Goal: Check status: Check status

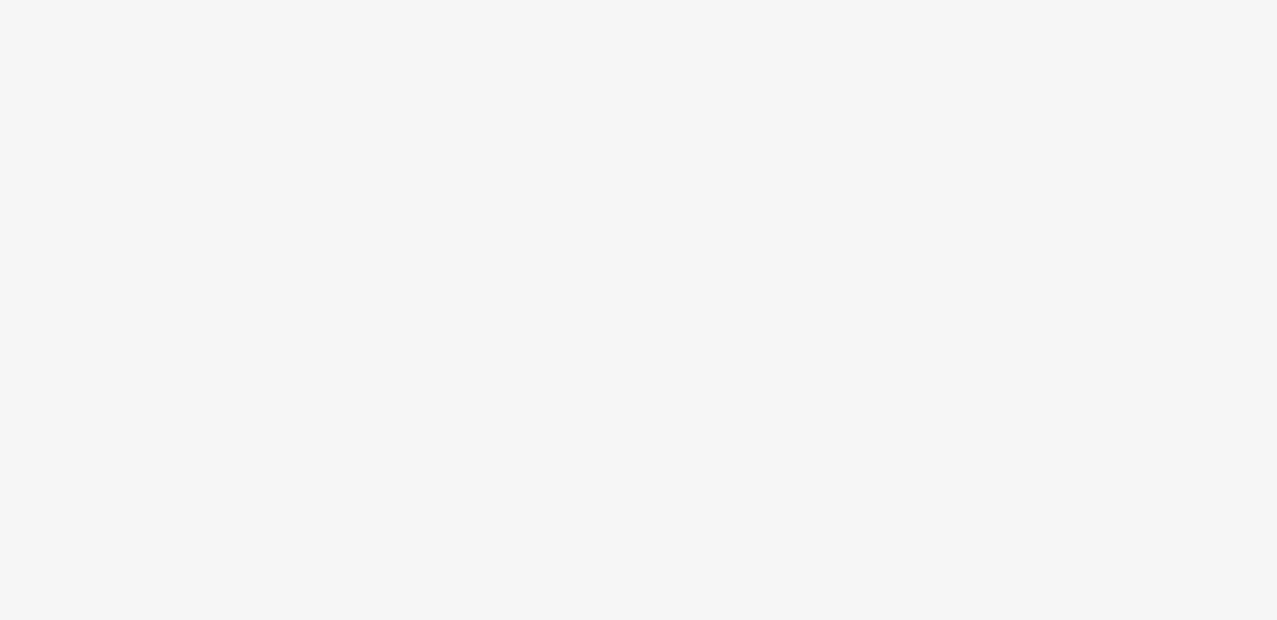
scroll to position [95, 0]
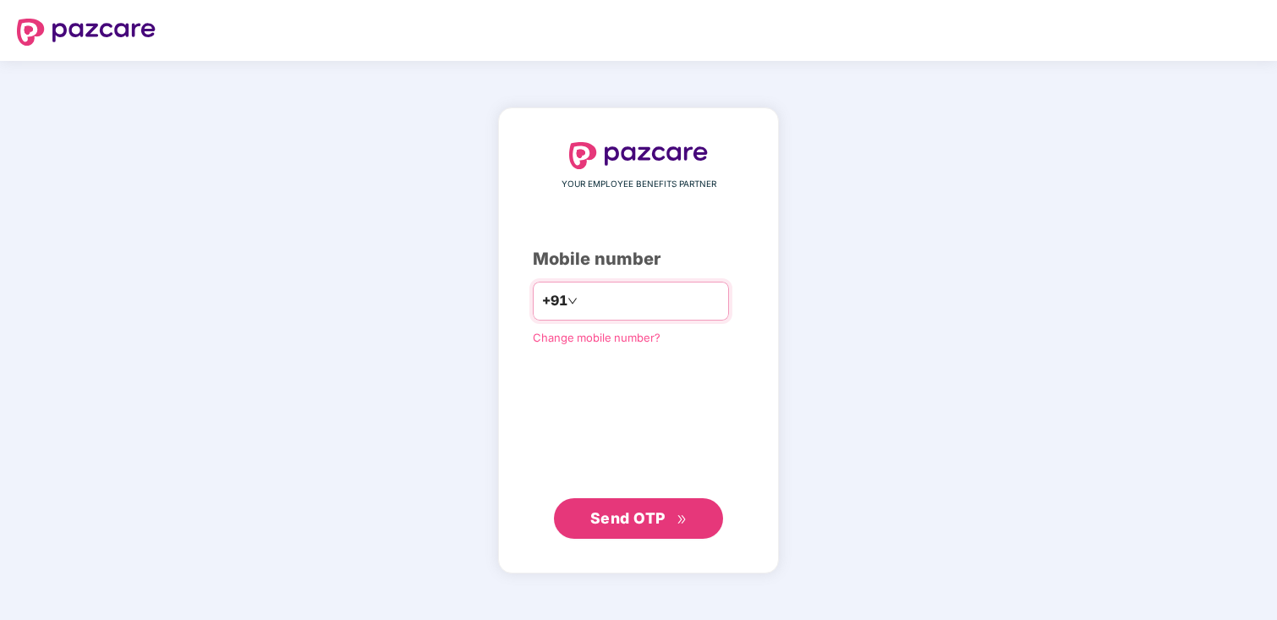
click at [628, 304] on input "number" at bounding box center [650, 300] width 139 height 27
type input "**********"
click at [658, 539] on div "**********" at bounding box center [638, 340] width 281 height 467
click at [649, 514] on span "Send OTP" at bounding box center [627, 517] width 75 height 18
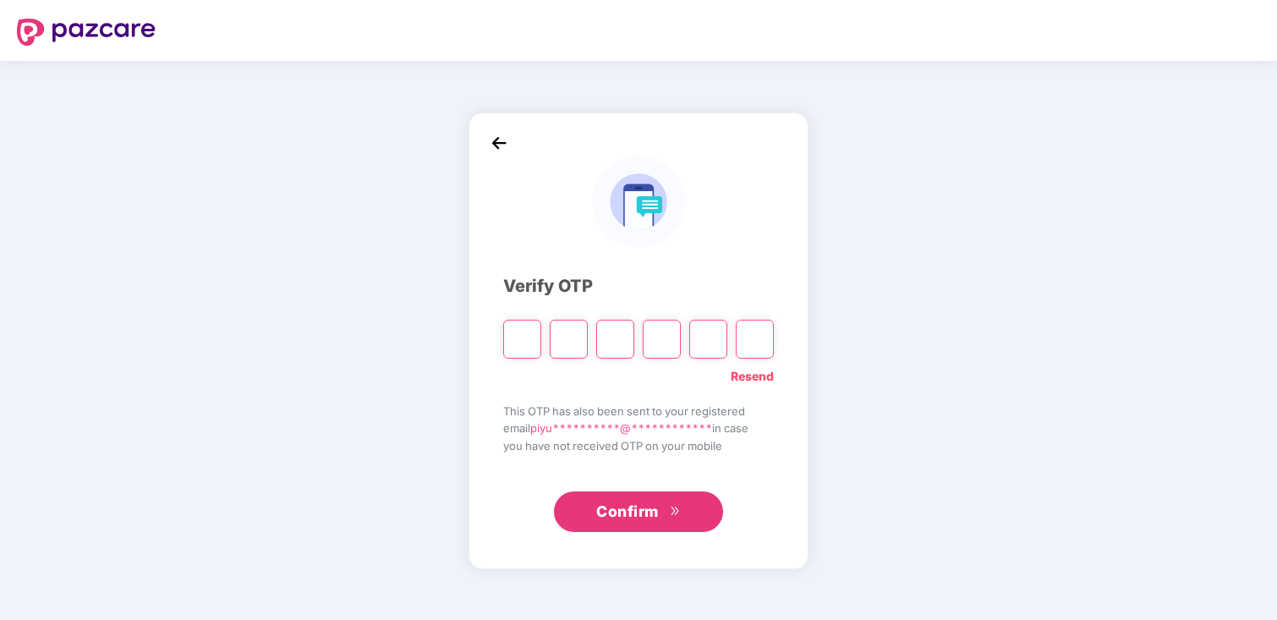
type input "*"
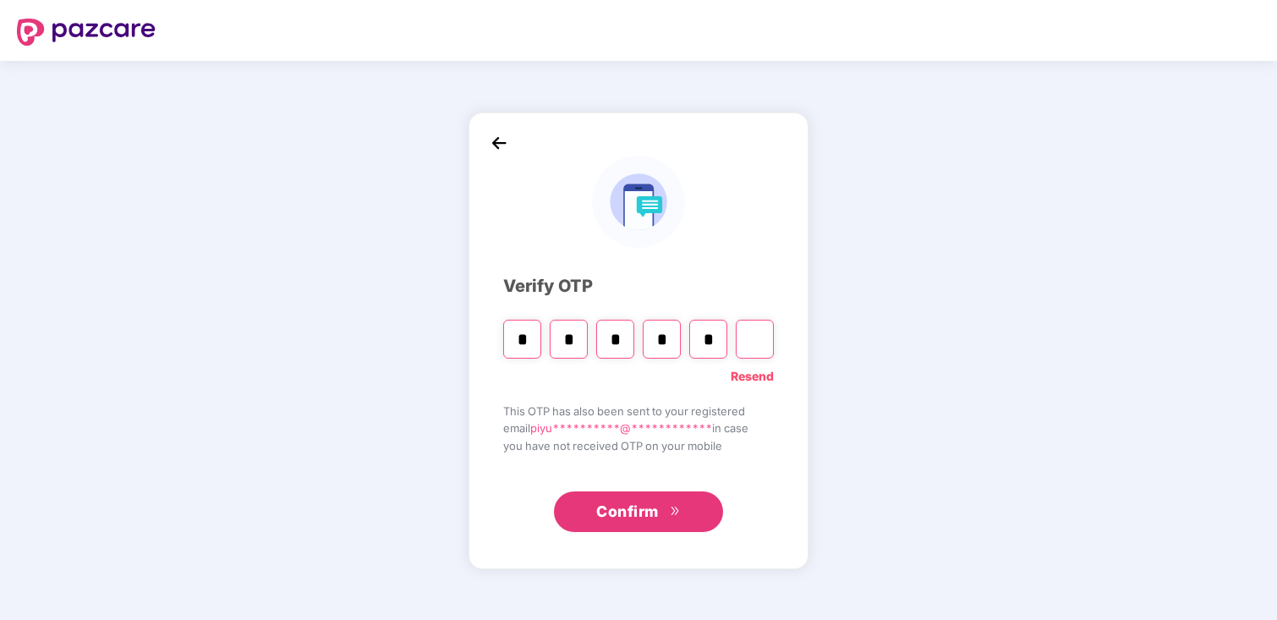
type input "*"
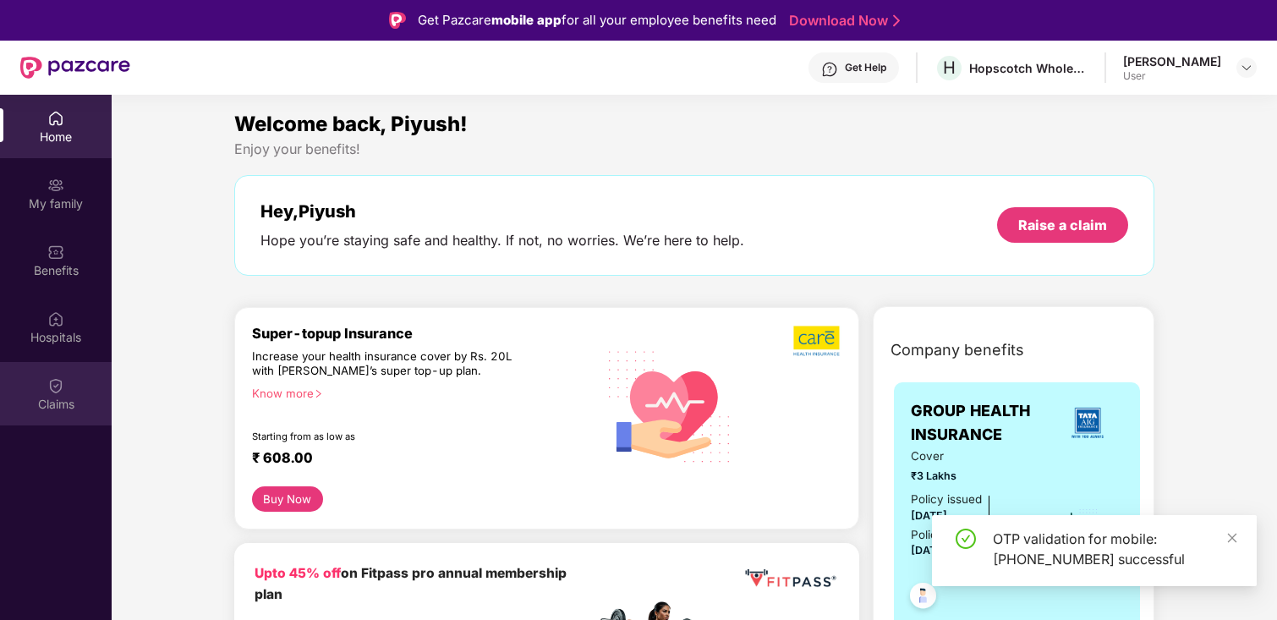
click at [69, 392] on div "Claims" at bounding box center [56, 393] width 112 height 63
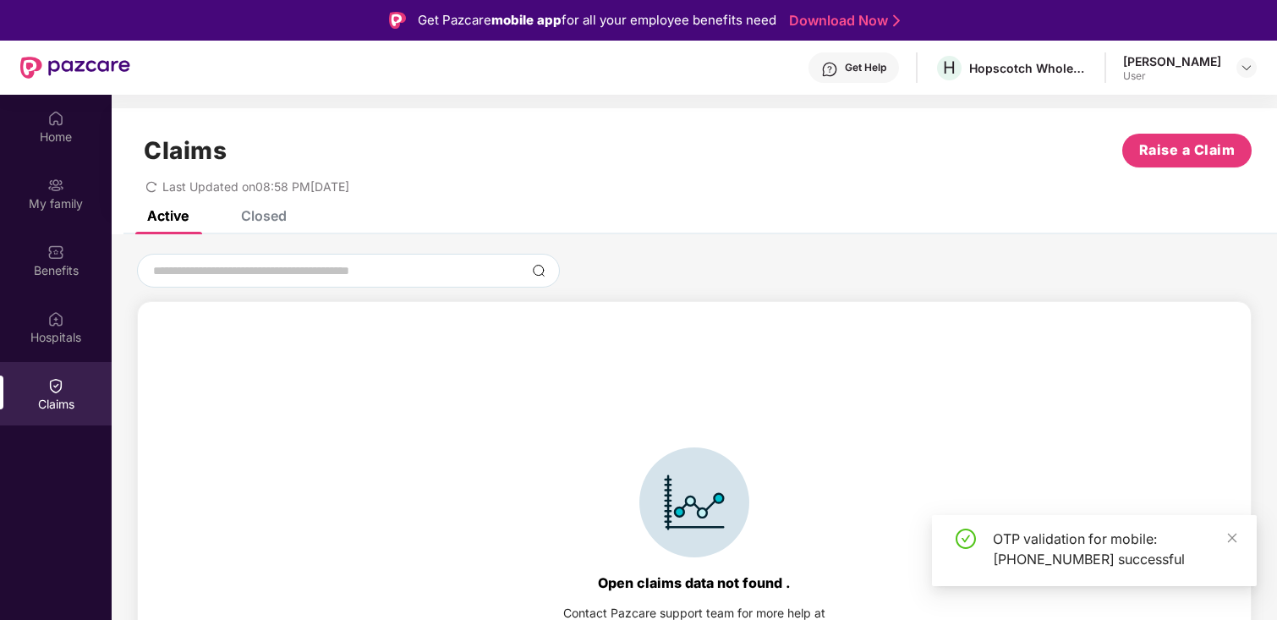
click at [267, 219] on div "Closed" at bounding box center [264, 215] width 46 height 17
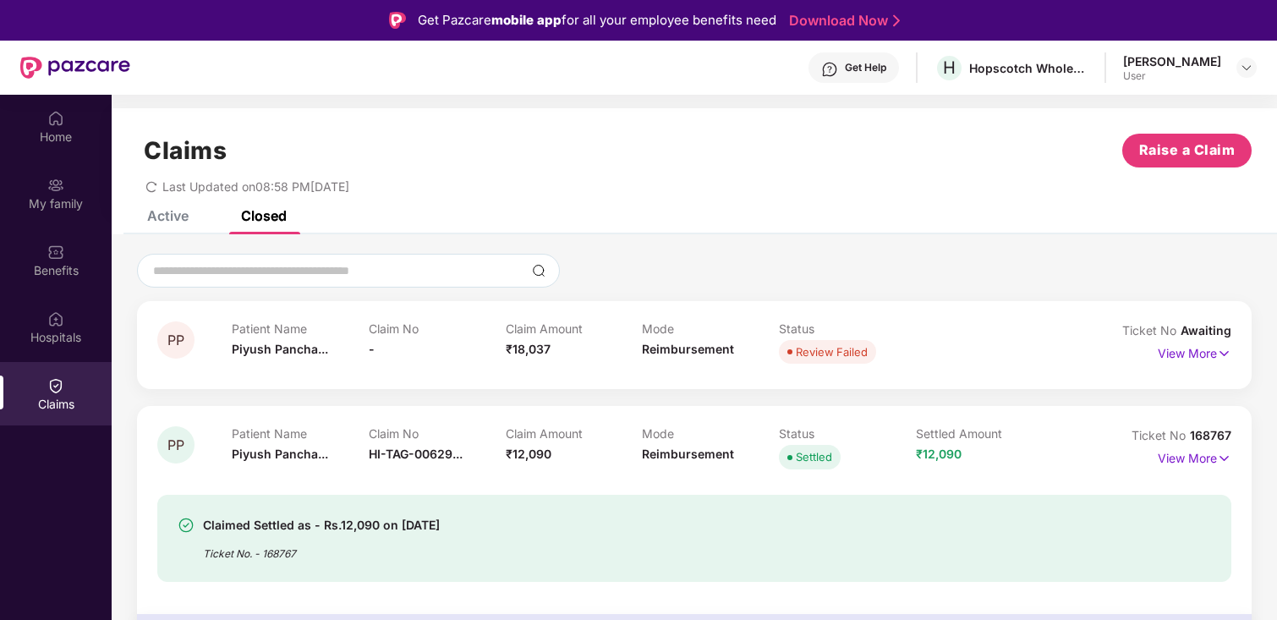
click at [1189, 363] on div "View More" at bounding box center [1195, 353] width 74 height 27
click at [1189, 354] on p "View More" at bounding box center [1195, 351] width 74 height 23
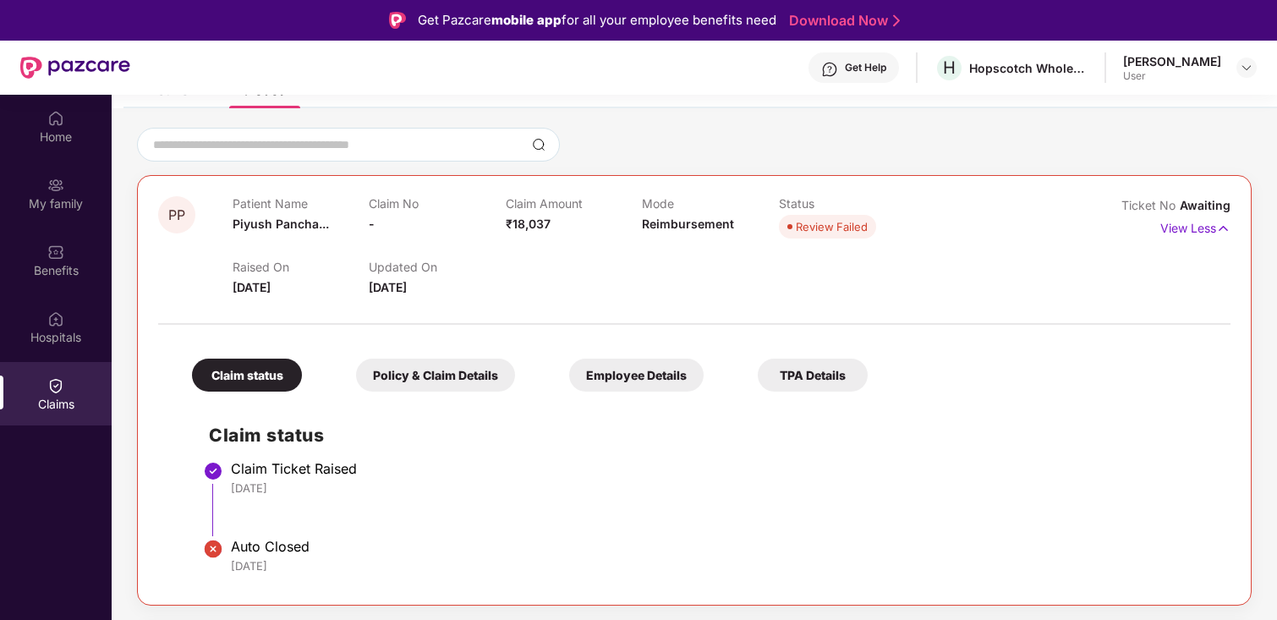
scroll to position [99, 0]
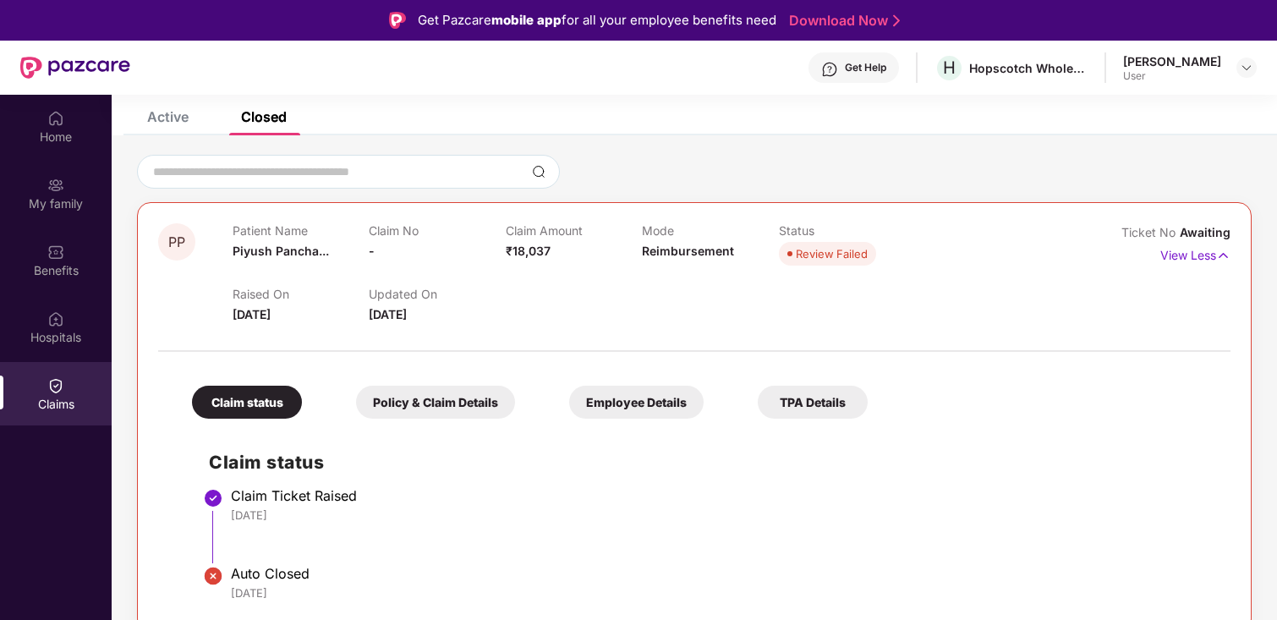
click at [444, 402] on div "Policy & Claim Details" at bounding box center [435, 402] width 159 height 33
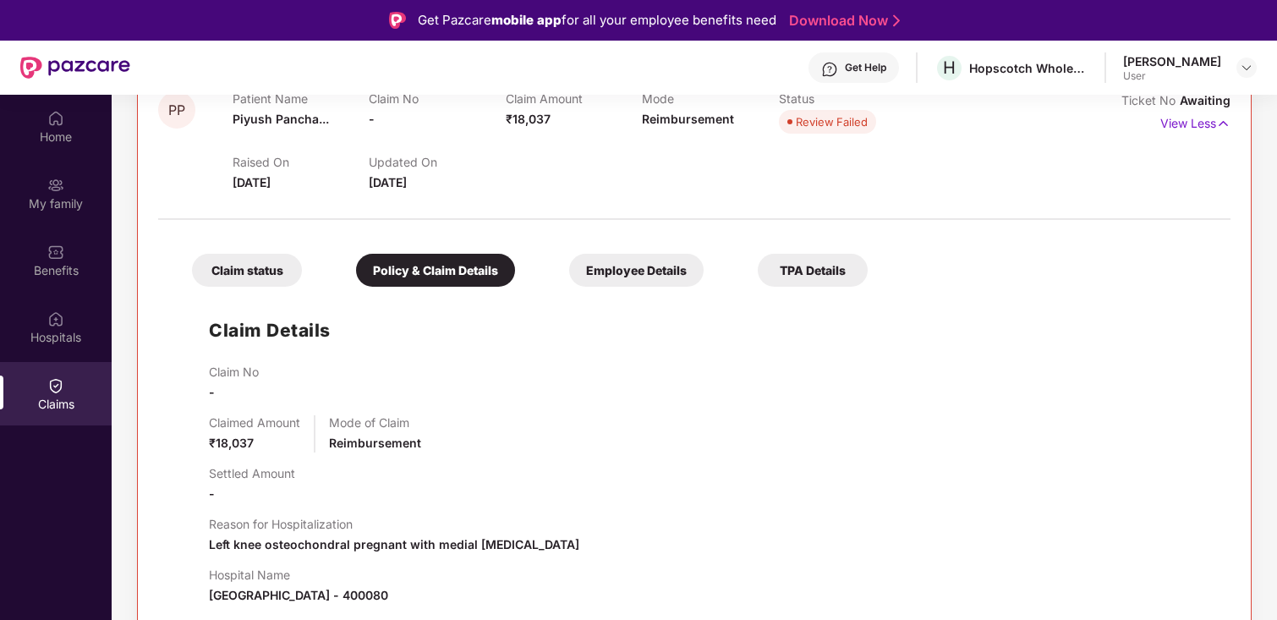
scroll to position [227, 0]
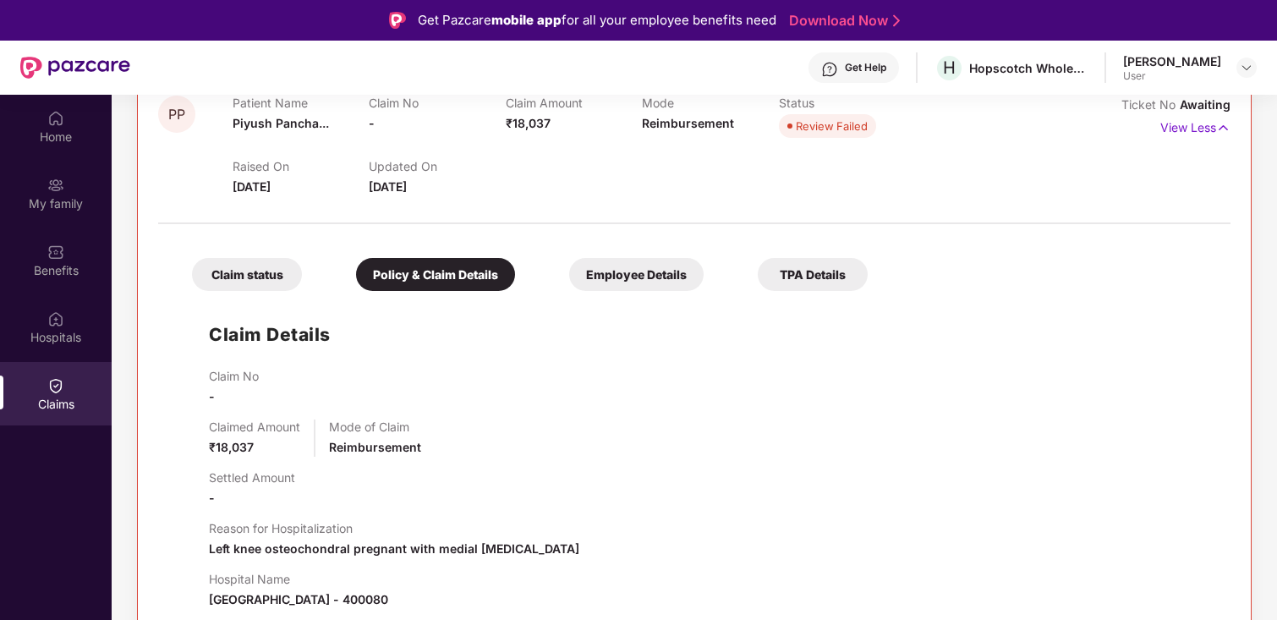
click at [589, 287] on div "Employee Details" at bounding box center [636, 274] width 134 height 33
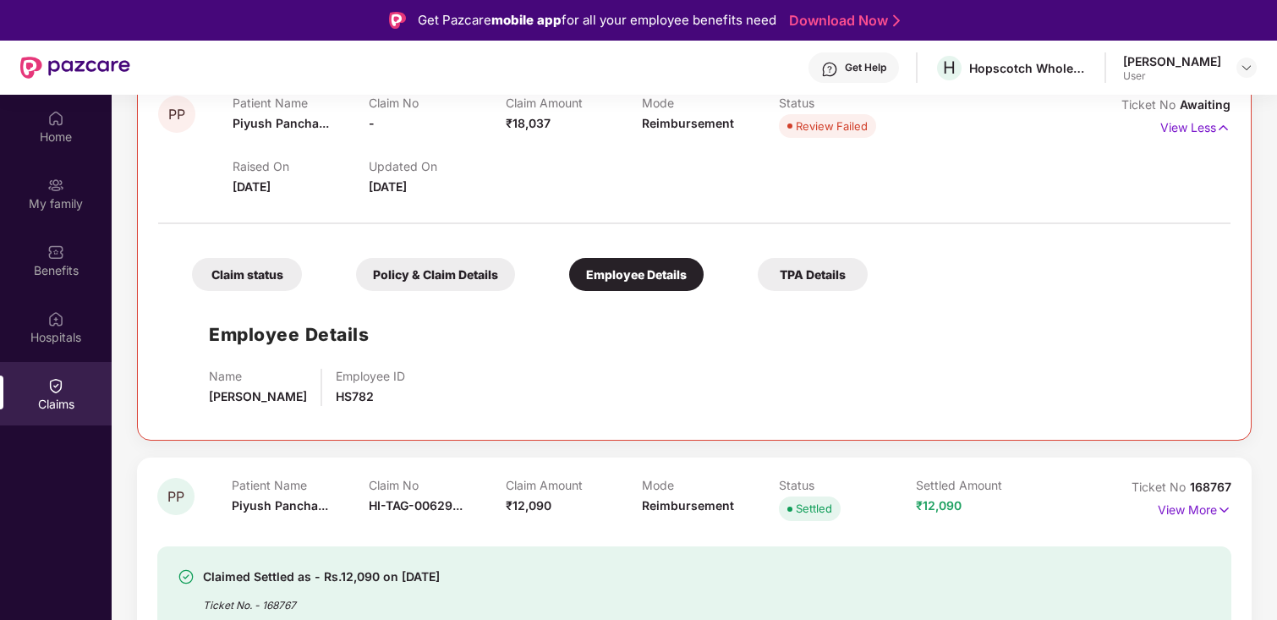
click at [750, 272] on div "Claim status Policy & Claim Details Employee Details TPA Details" at bounding box center [521, 266] width 693 height 50
click at [200, 268] on div "Claim status" at bounding box center [247, 274] width 110 height 33
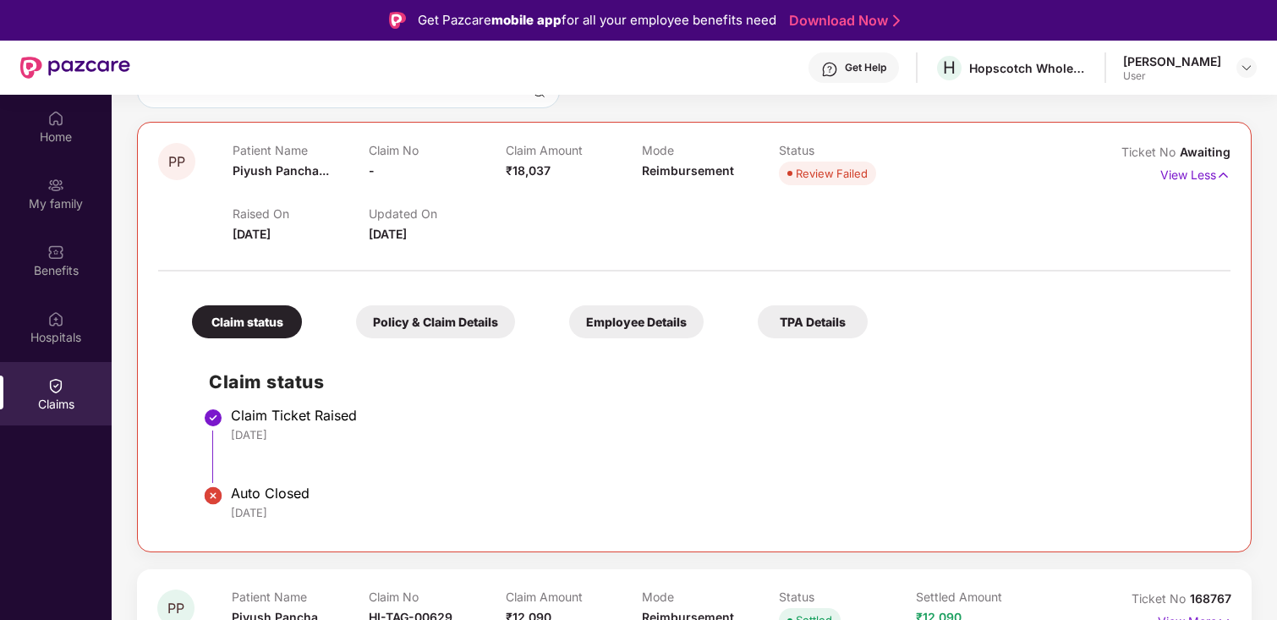
scroll to position [125, 0]
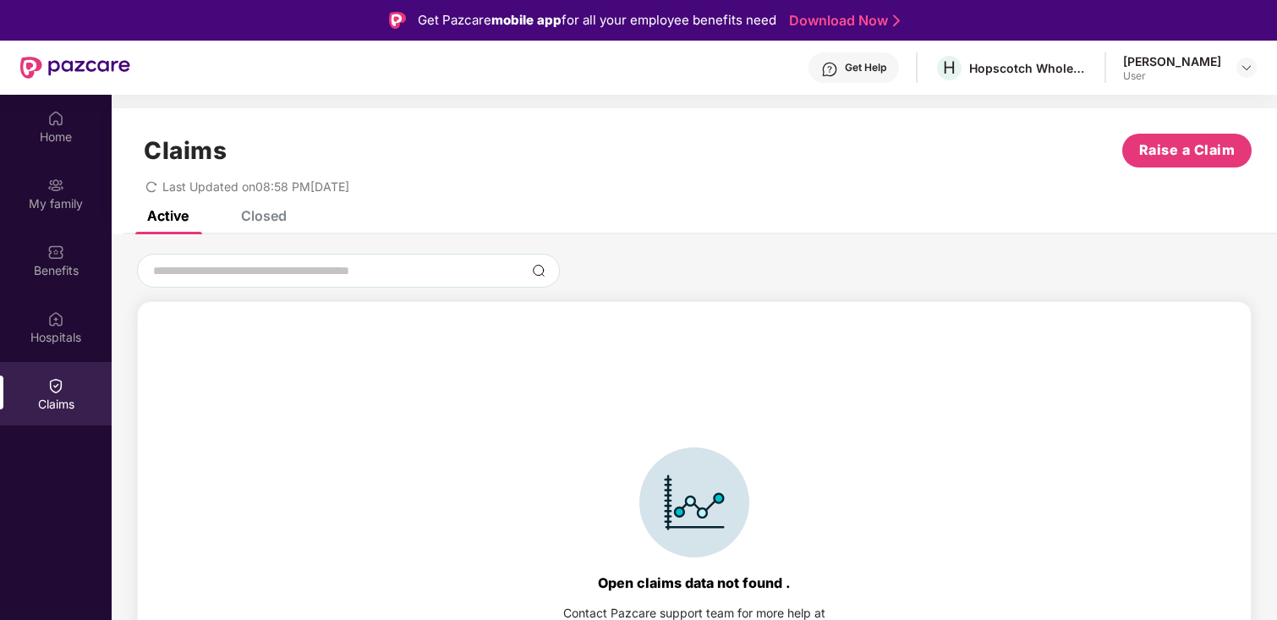
click at [268, 218] on div "Closed" at bounding box center [264, 215] width 46 height 17
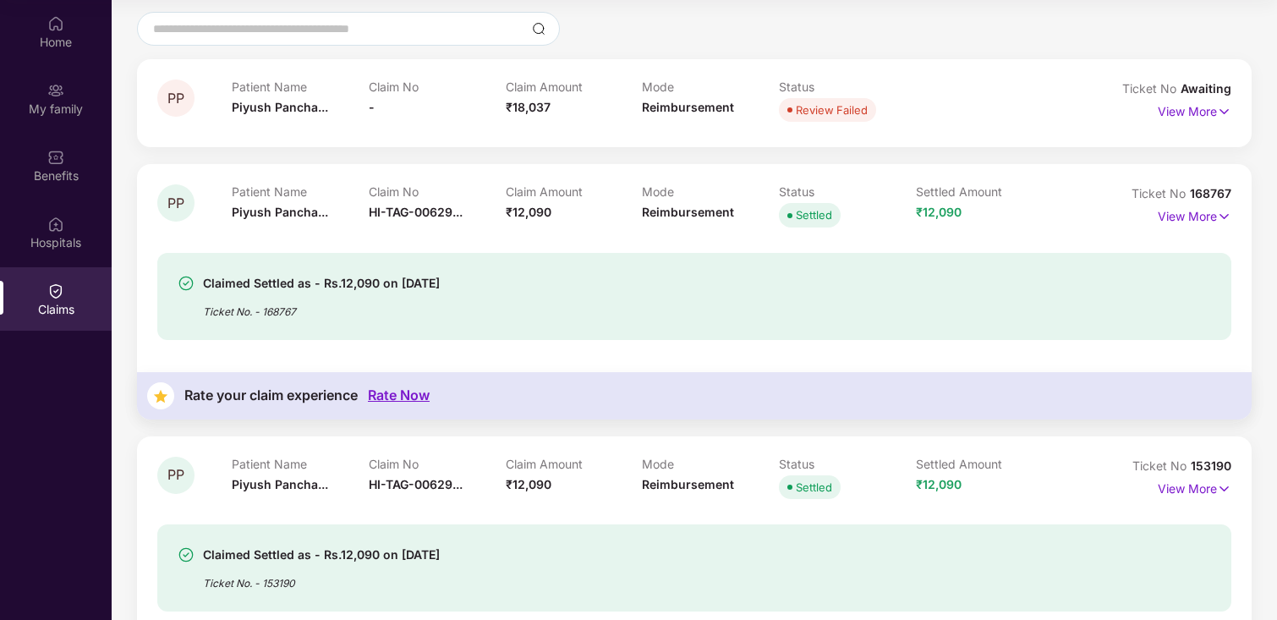
scroll to position [114, 0]
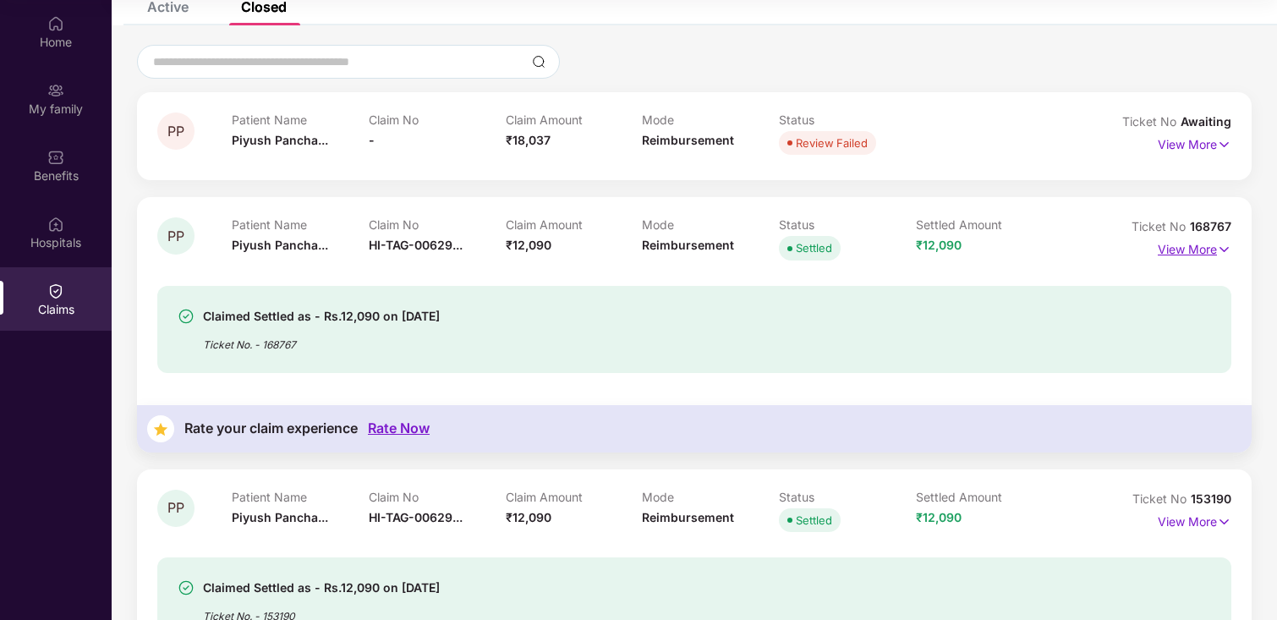
click at [1188, 249] on p "View More" at bounding box center [1195, 247] width 74 height 23
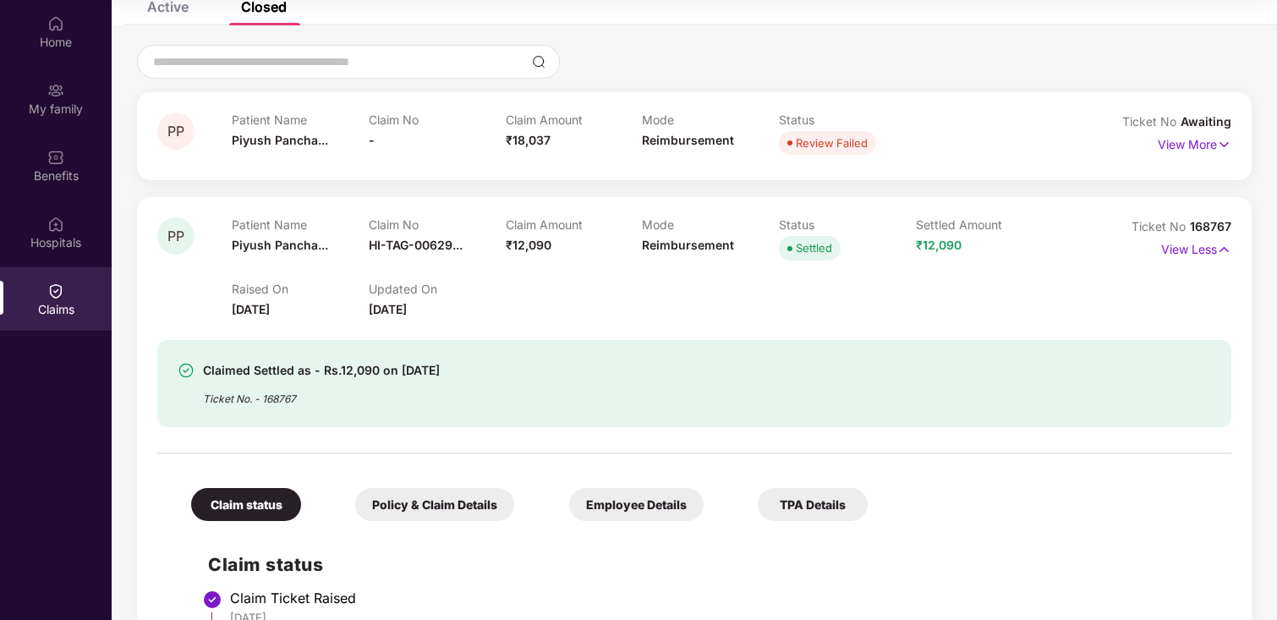
scroll to position [0, 0]
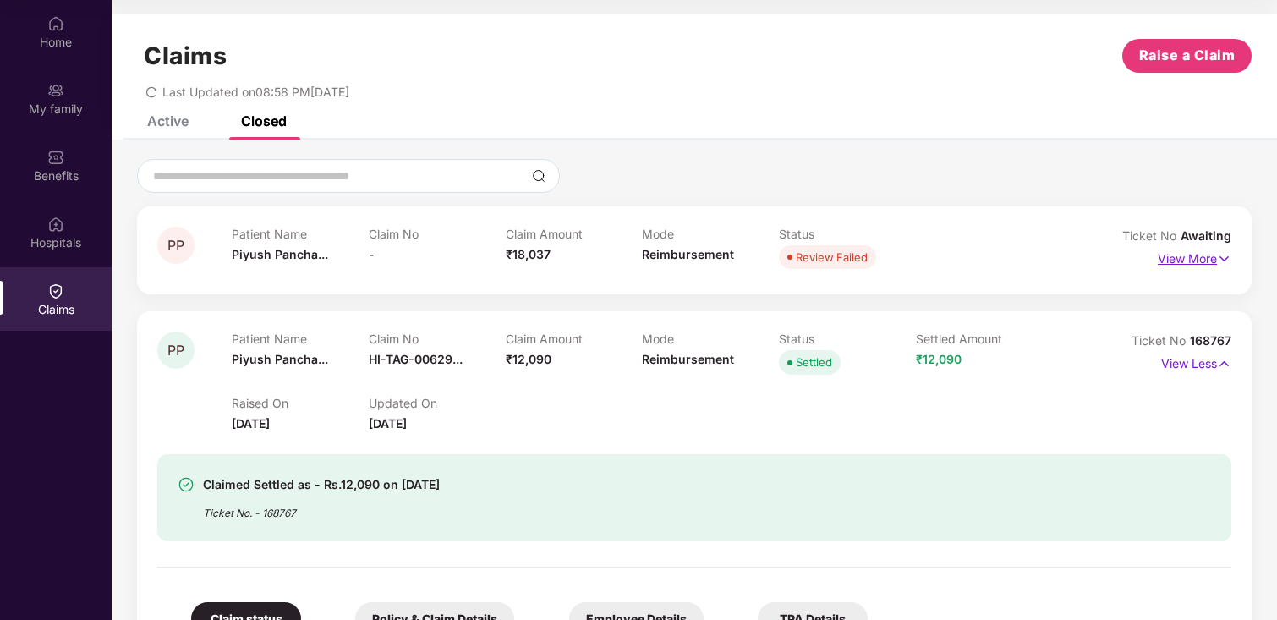
click at [1191, 265] on p "View More" at bounding box center [1195, 256] width 74 height 23
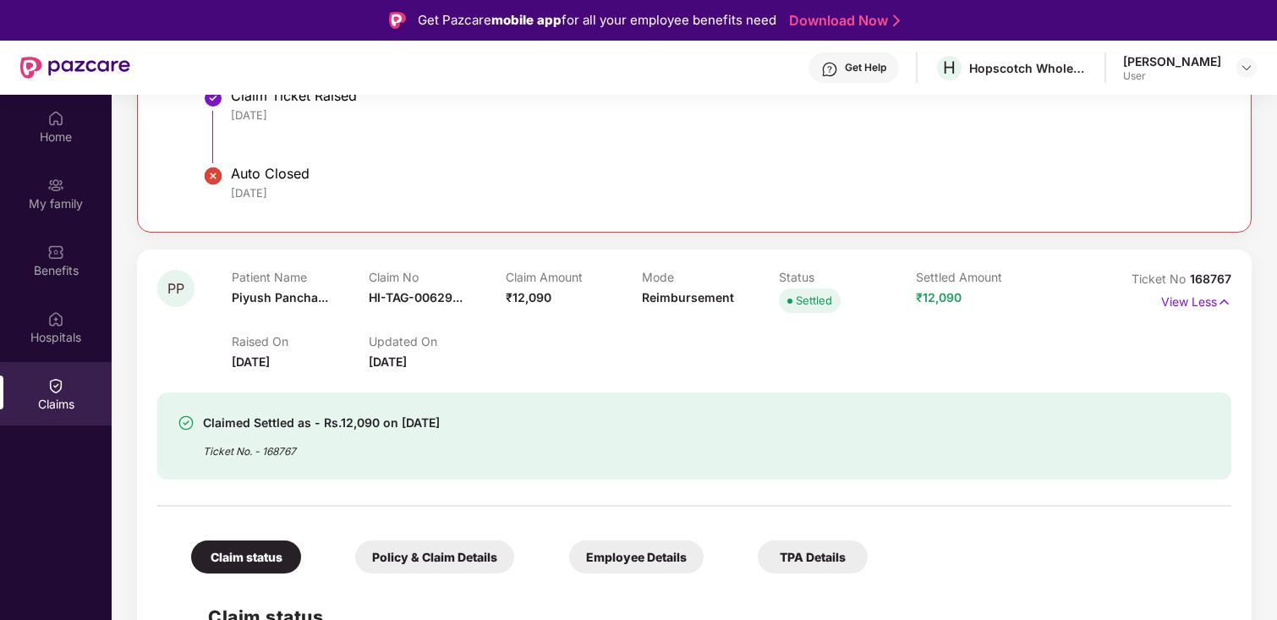
scroll to position [507, 0]
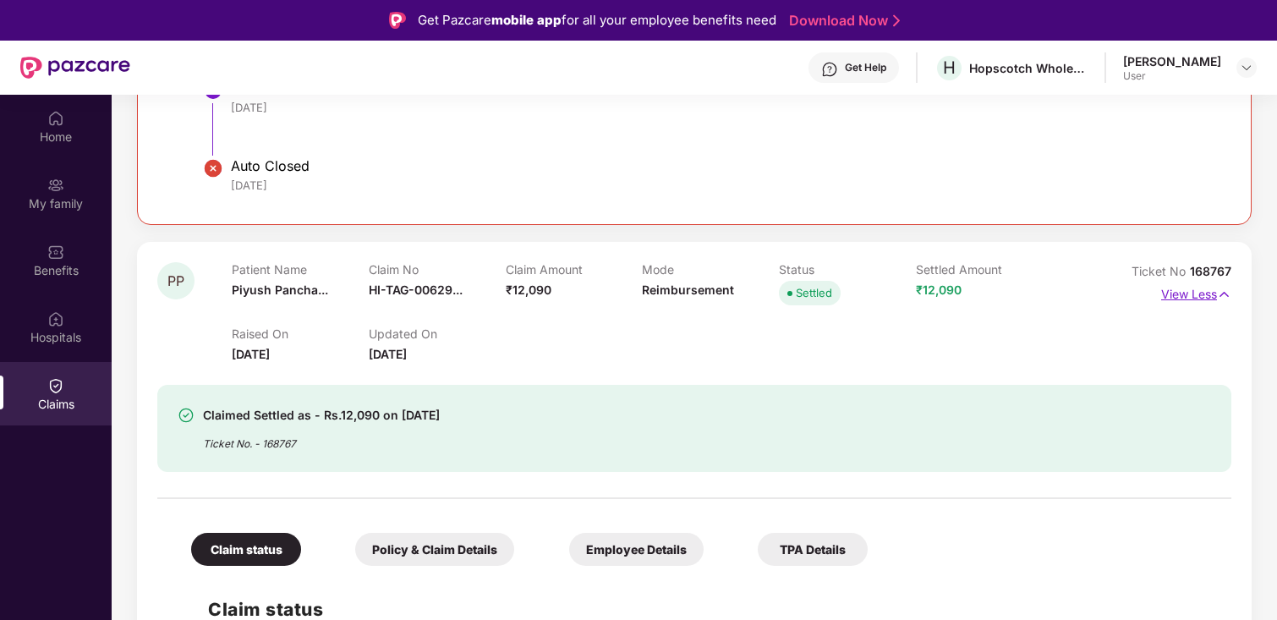
click at [1188, 294] on p "View Less" at bounding box center [1196, 292] width 70 height 23
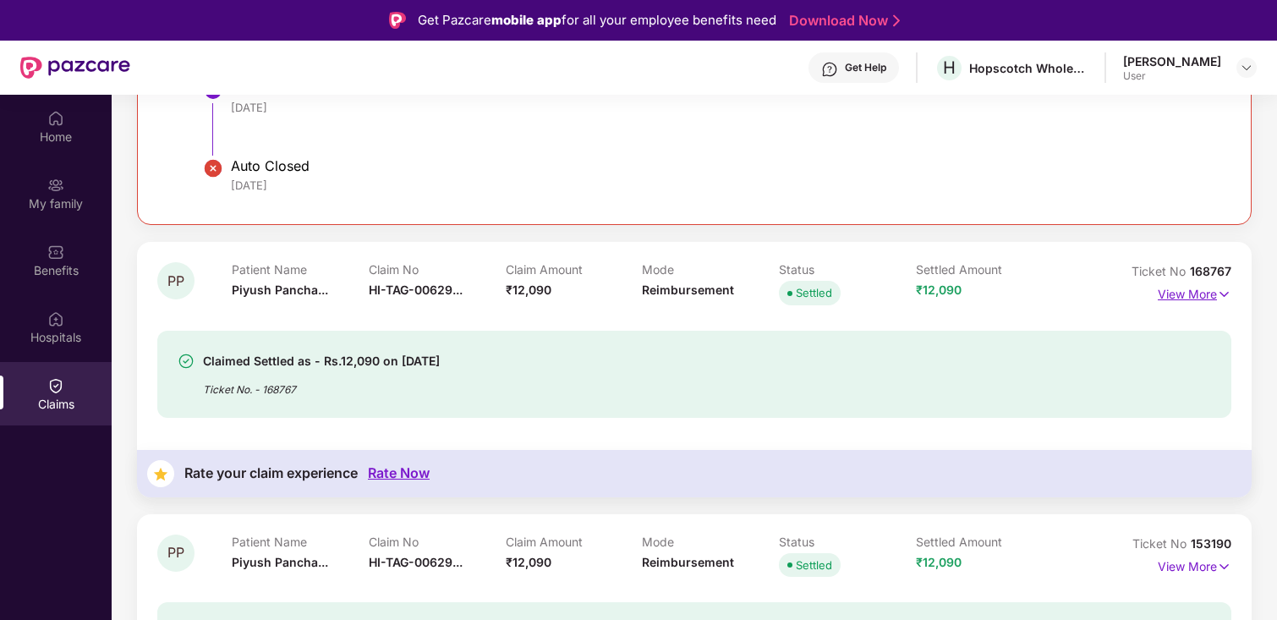
click at [1188, 294] on p "View More" at bounding box center [1195, 292] width 74 height 23
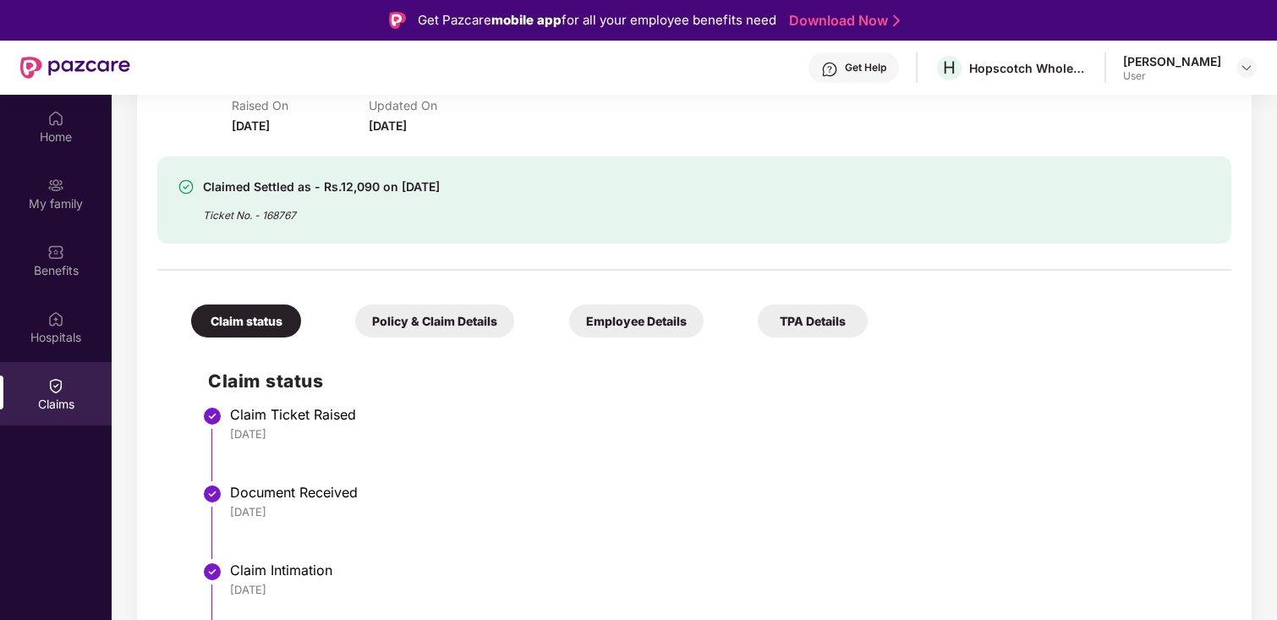
click at [440, 327] on div "Policy & Claim Details" at bounding box center [434, 320] width 159 height 33
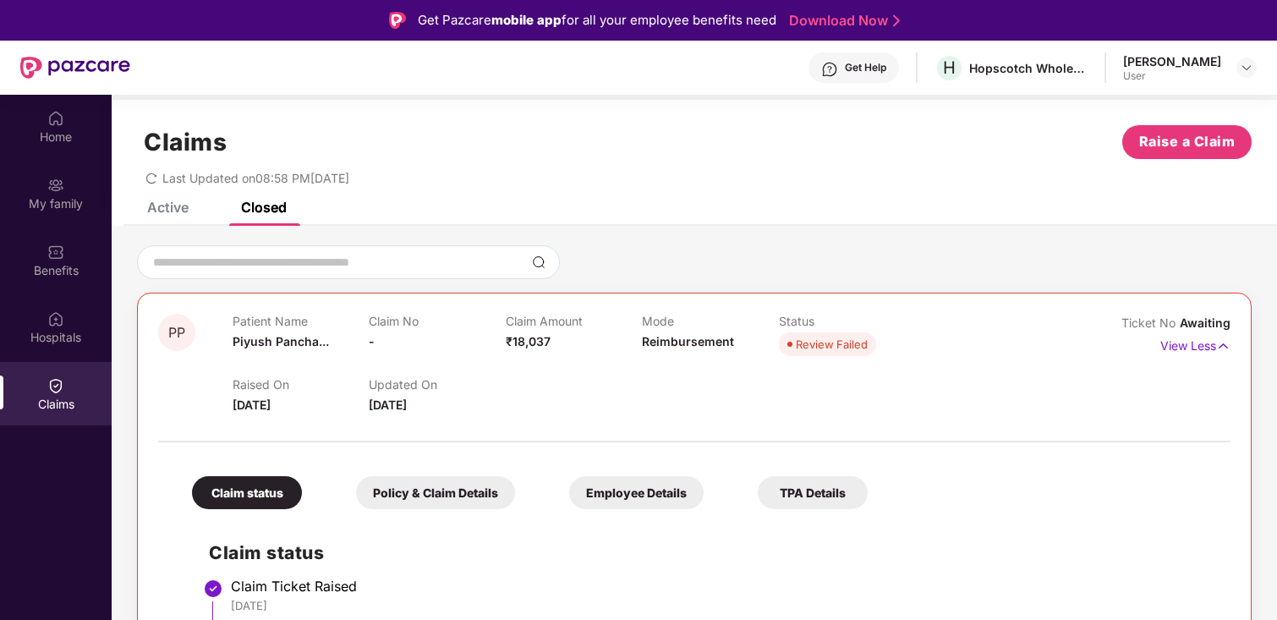
scroll to position [0, 0]
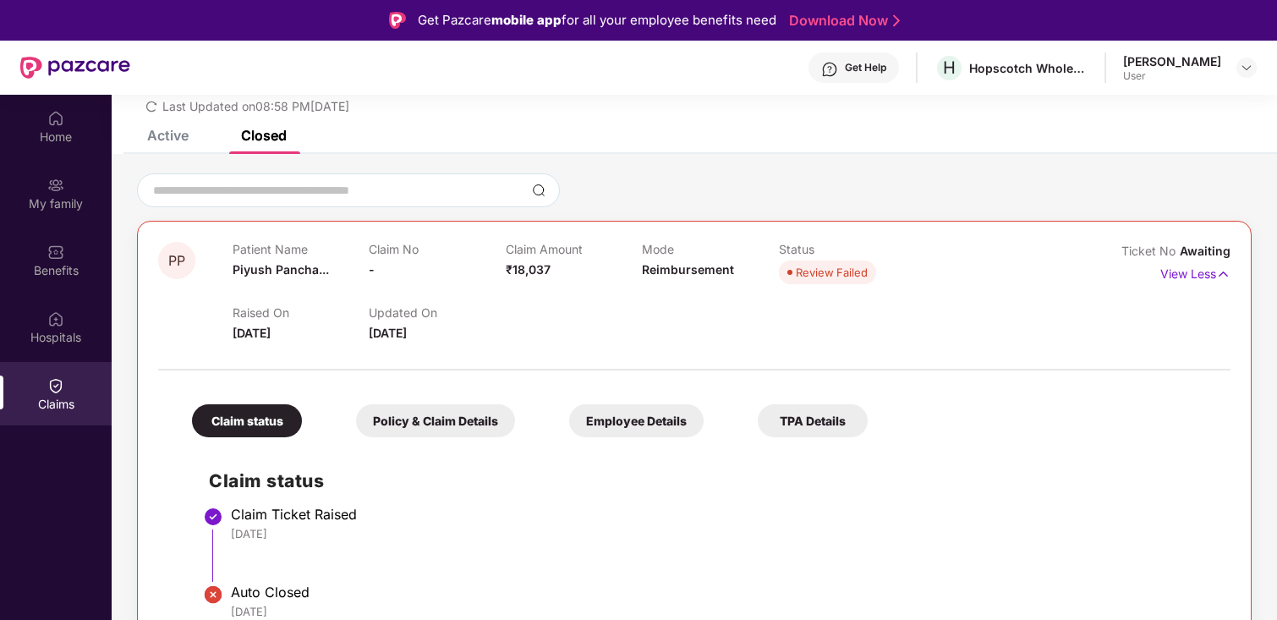
click at [446, 430] on div "Policy & Claim Details" at bounding box center [435, 420] width 159 height 33
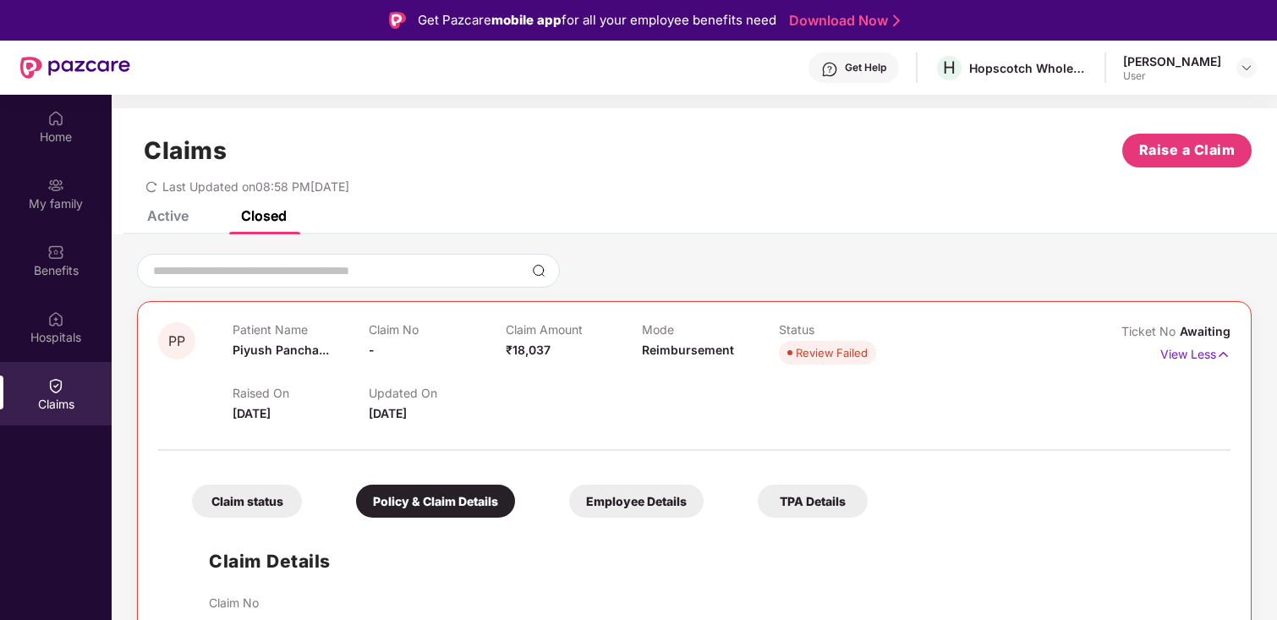
click at [817, 358] on div "Review Failed" at bounding box center [832, 352] width 72 height 17
click at [607, 496] on div "Employee Details" at bounding box center [636, 501] width 134 height 33
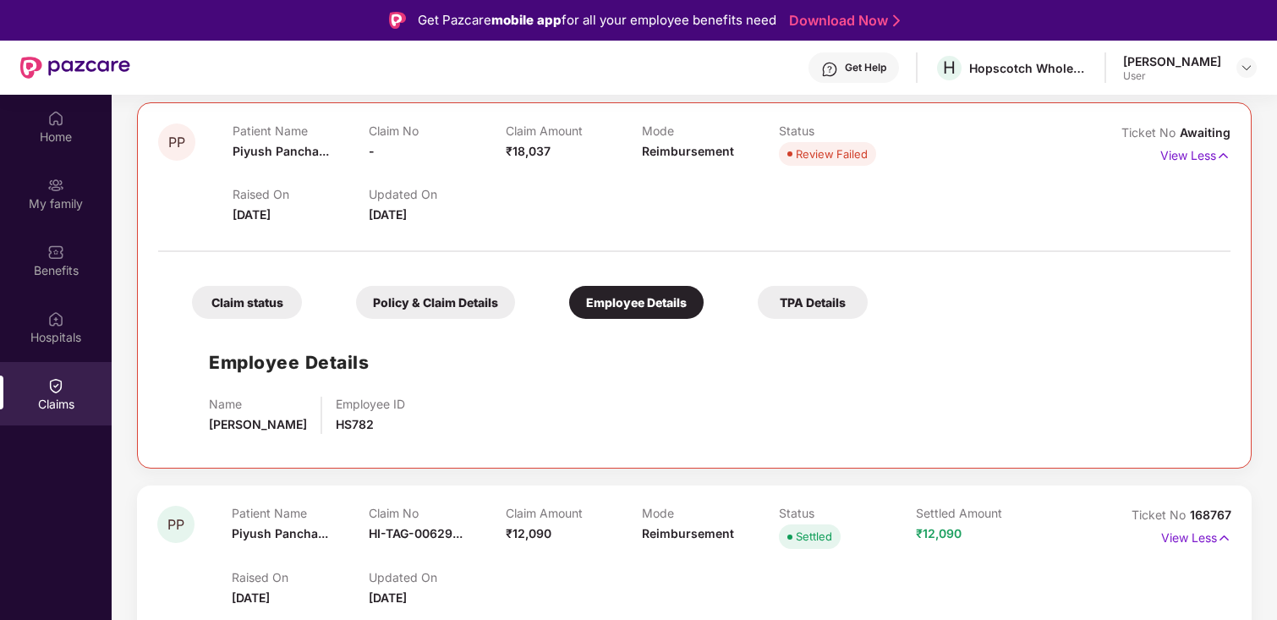
scroll to position [196, 0]
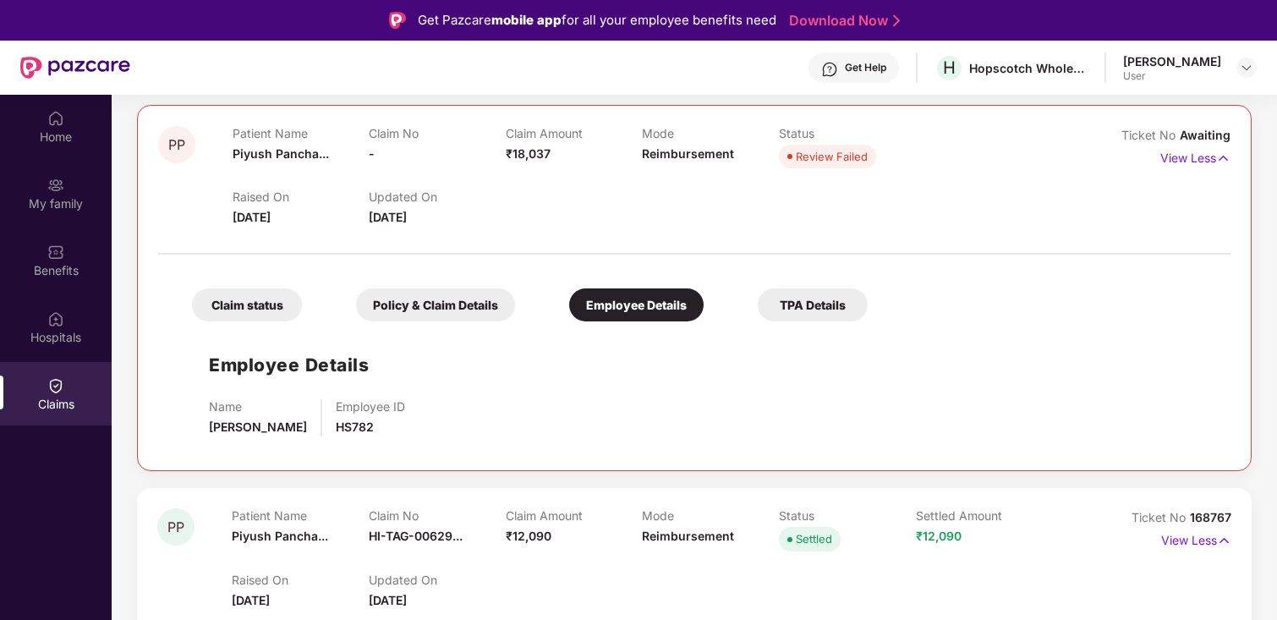
click at [813, 319] on div "TPA Details" at bounding box center [813, 304] width 110 height 33
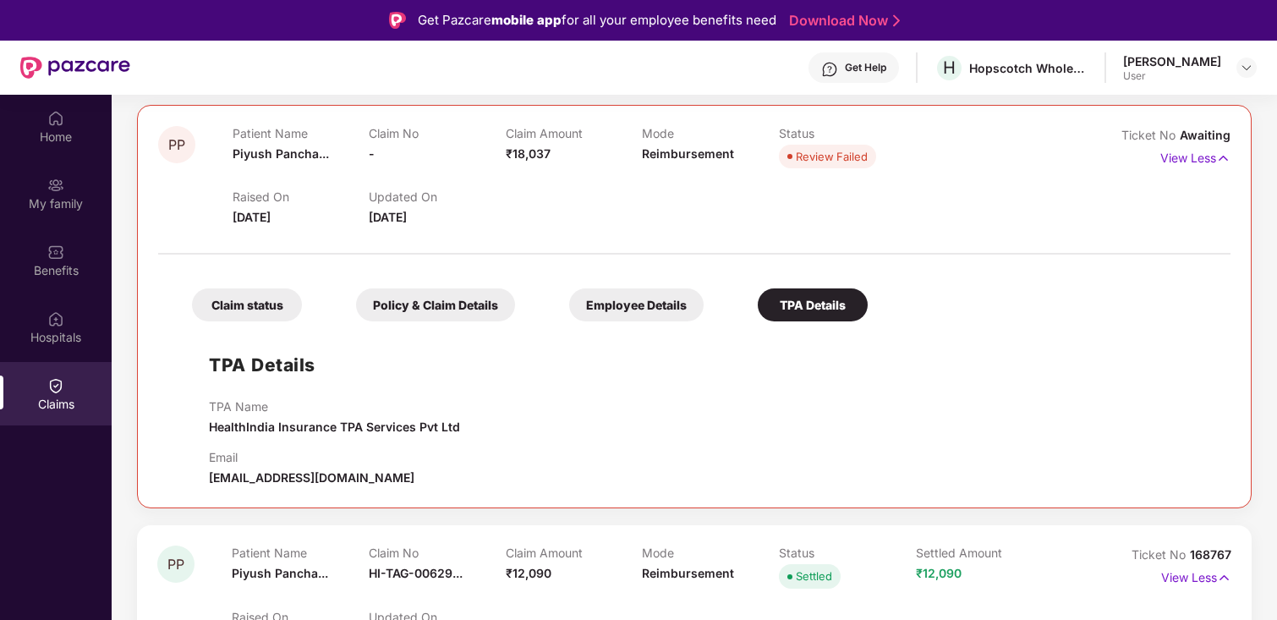
click at [243, 307] on div "Claim status" at bounding box center [247, 304] width 110 height 33
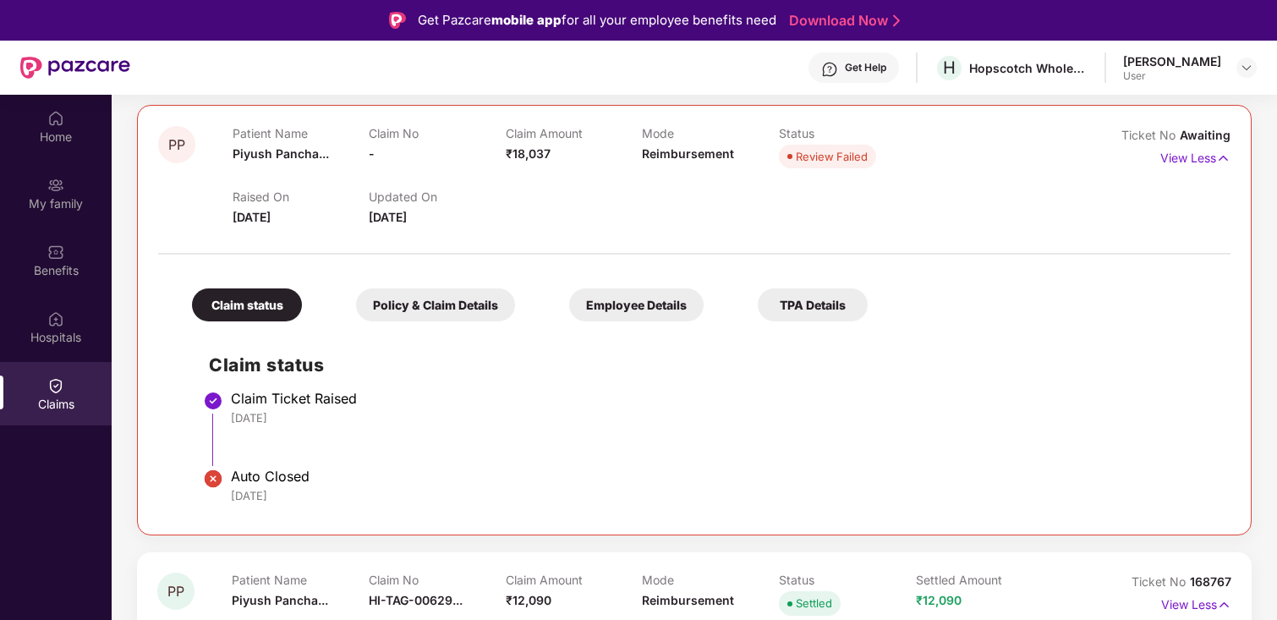
scroll to position [0, 0]
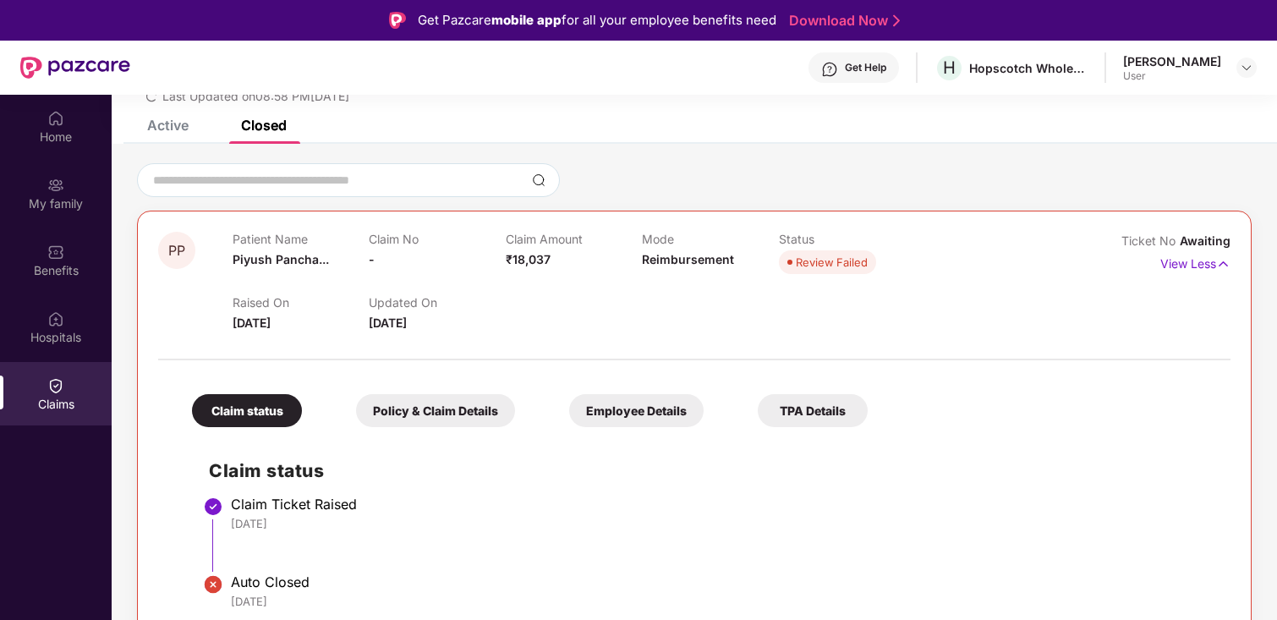
click at [406, 399] on div "Policy & Claim Details" at bounding box center [435, 410] width 159 height 33
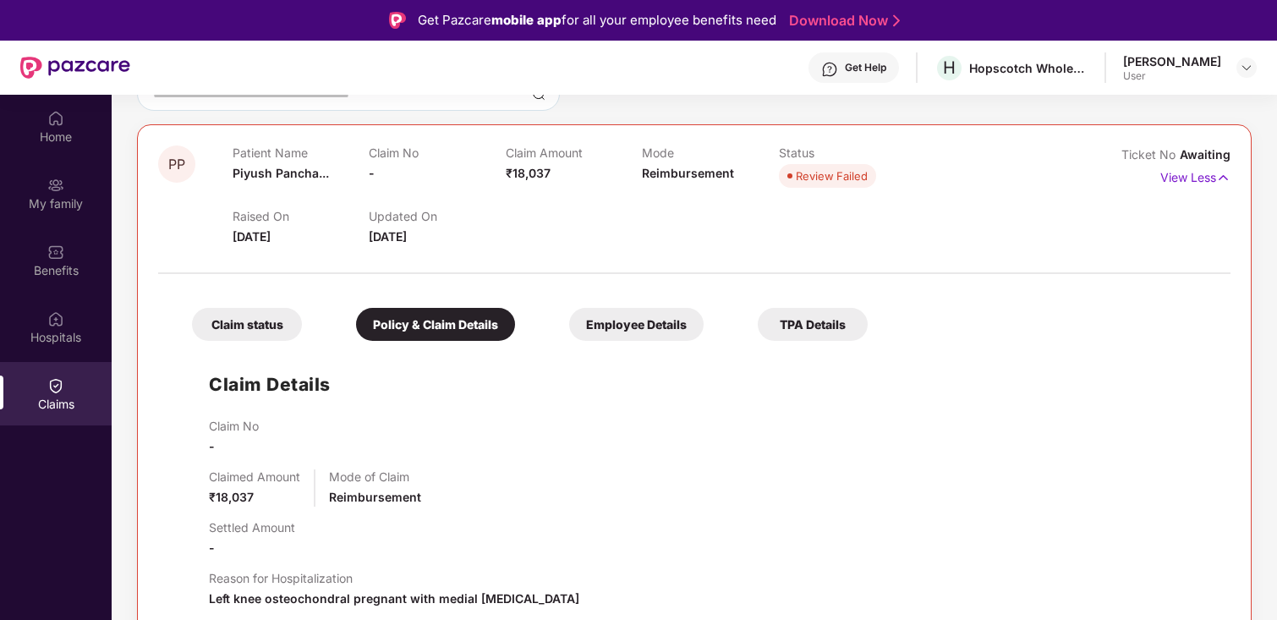
scroll to position [181, 0]
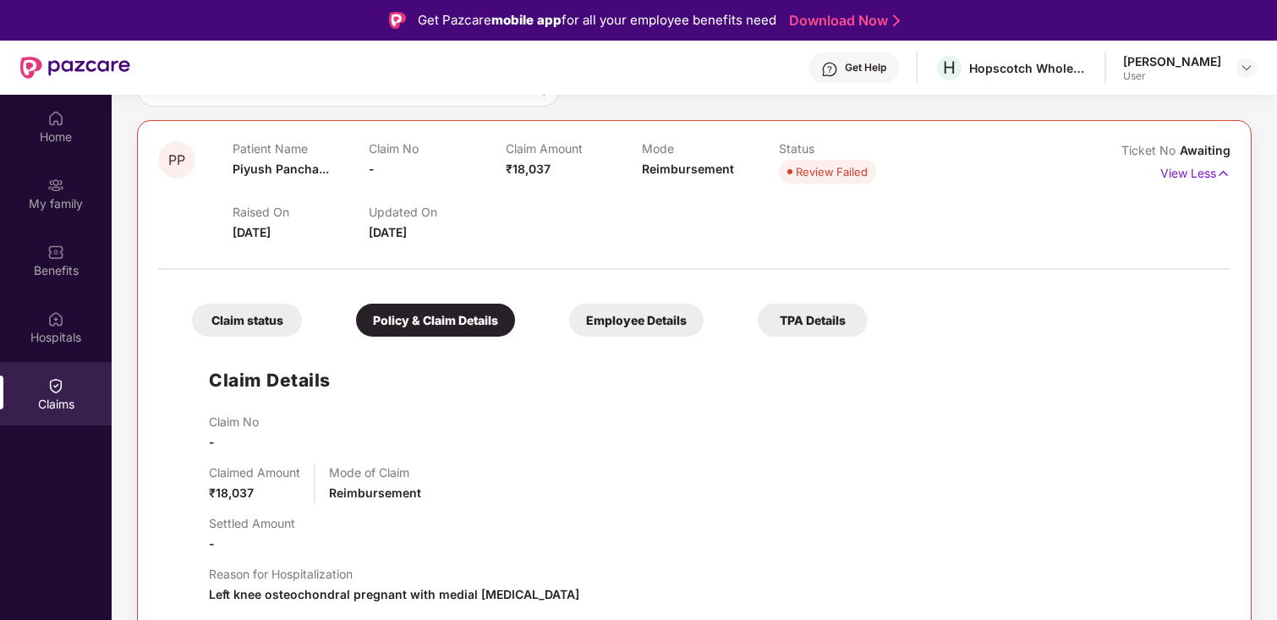
click at [664, 337] on div "Employee Details" at bounding box center [636, 320] width 134 height 33
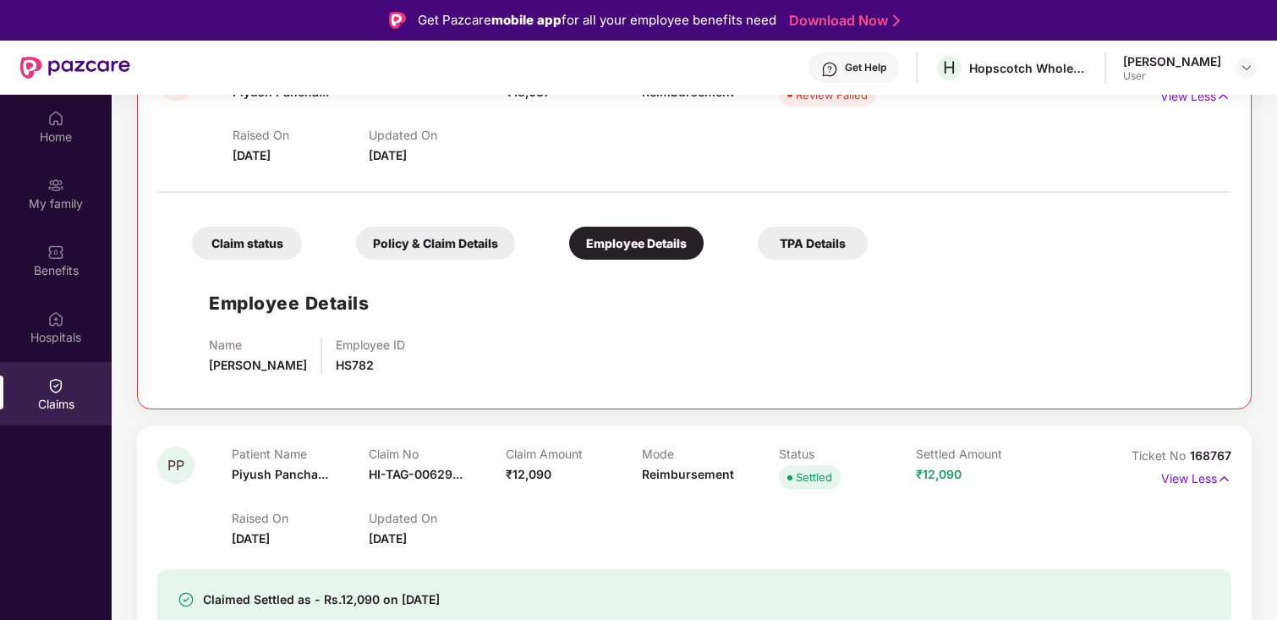
scroll to position [262, 0]
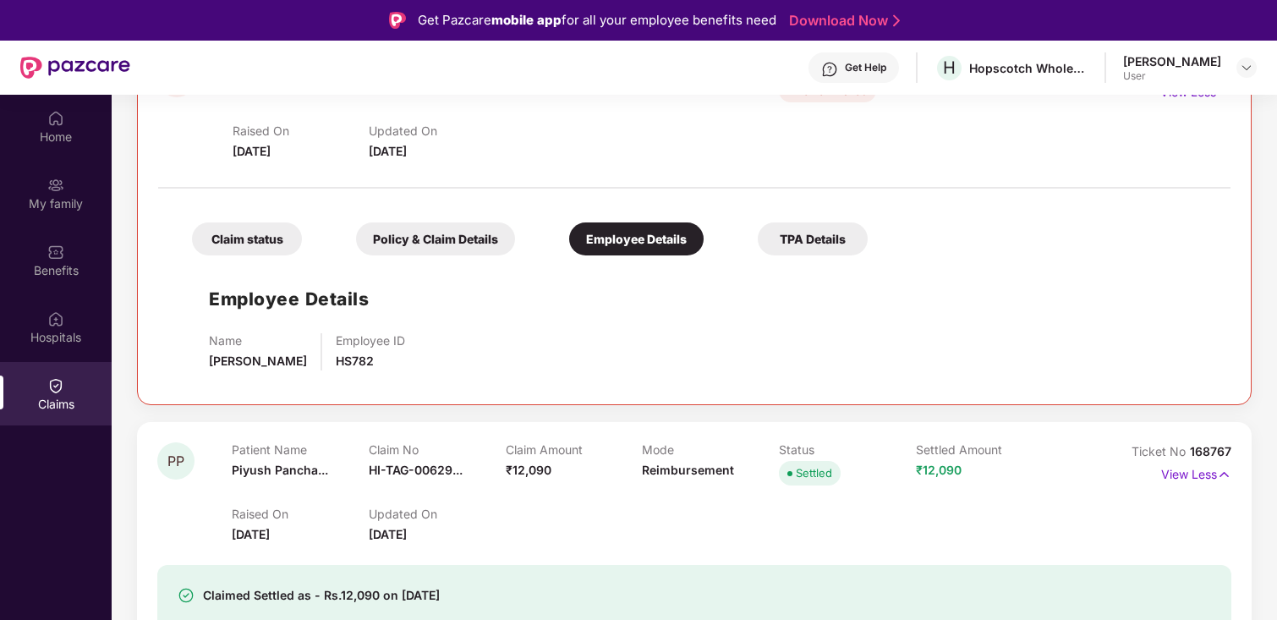
click at [814, 238] on div "TPA Details" at bounding box center [813, 238] width 110 height 33
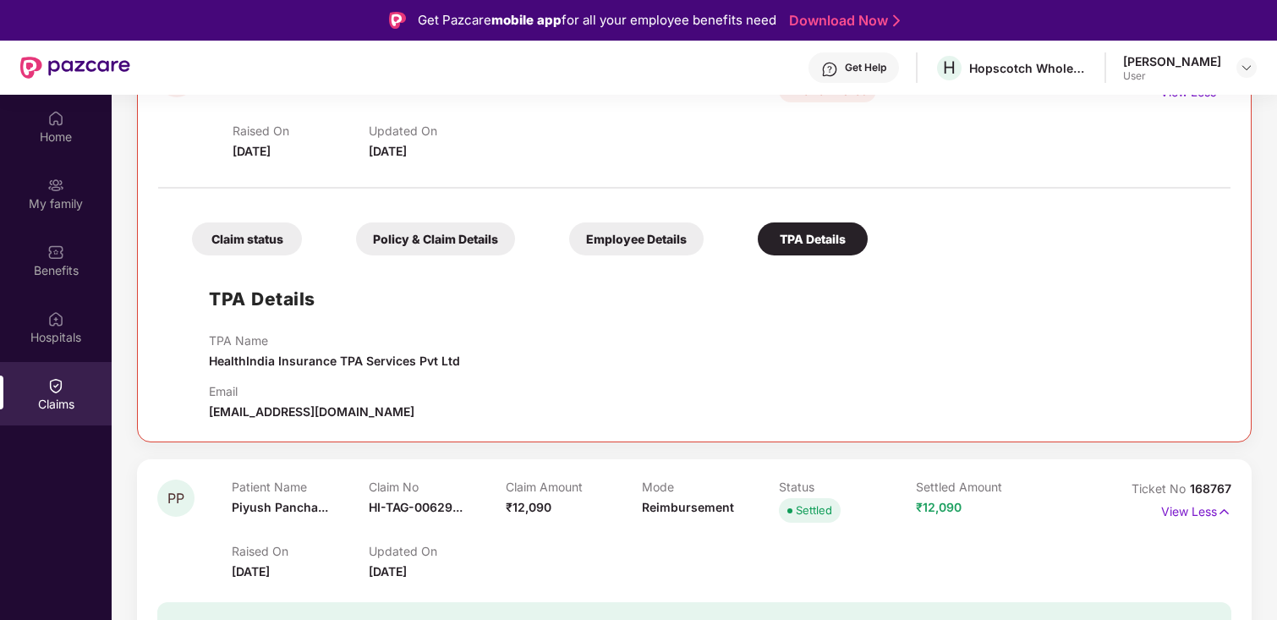
click at [269, 250] on div "Claim status" at bounding box center [247, 238] width 110 height 33
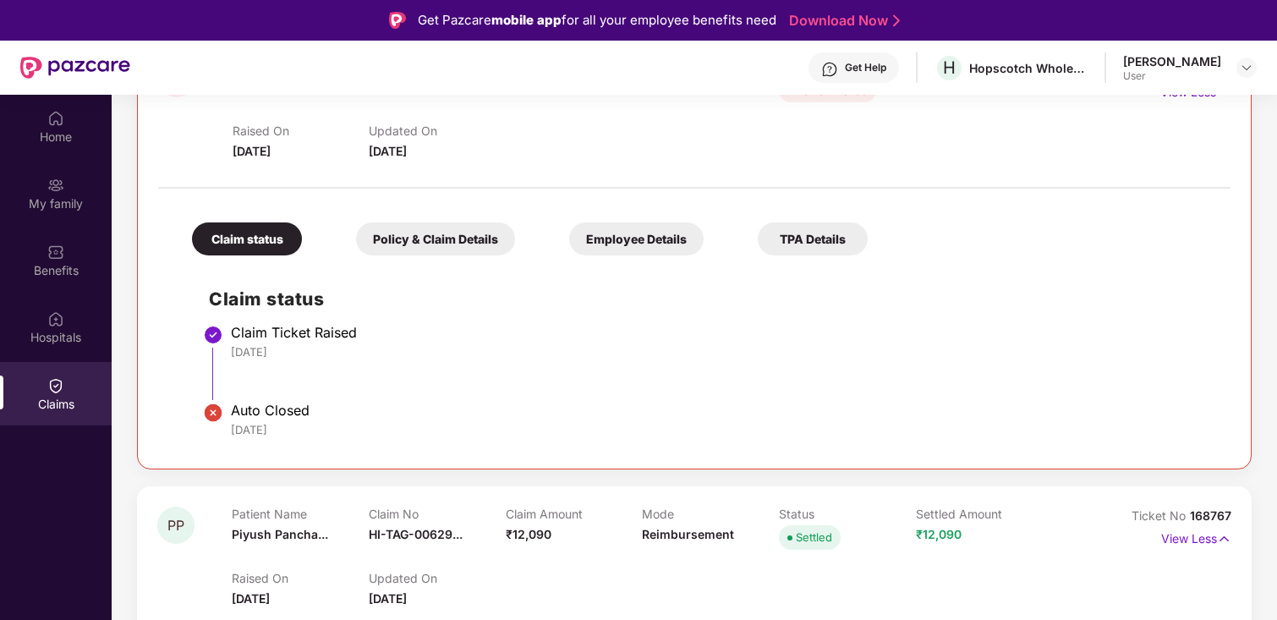
drag, startPoint x: 309, startPoint y: 441, endPoint x: 169, endPoint y: 390, distance: 149.3
click at [167, 397] on div "Claim status Policy & Claim Details Employee Details TPA Details Claim status C…" at bounding box center [694, 322] width 1072 height 251
click at [435, 429] on div "[DATE]" at bounding box center [722, 429] width 983 height 15
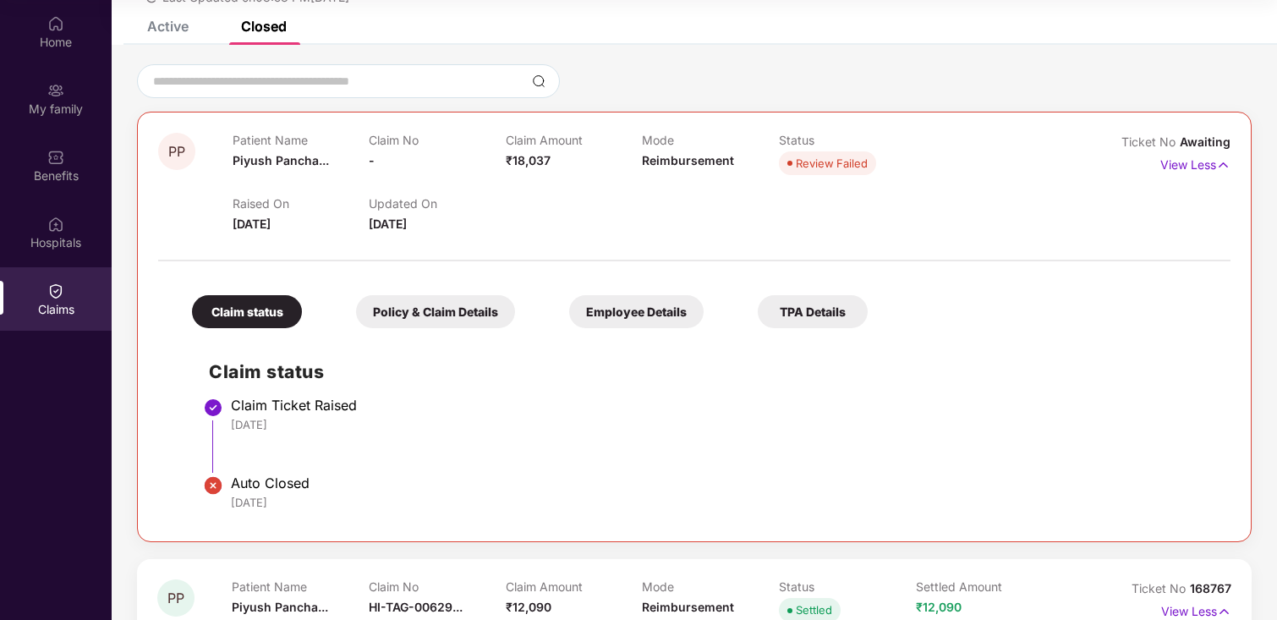
scroll to position [0, 0]
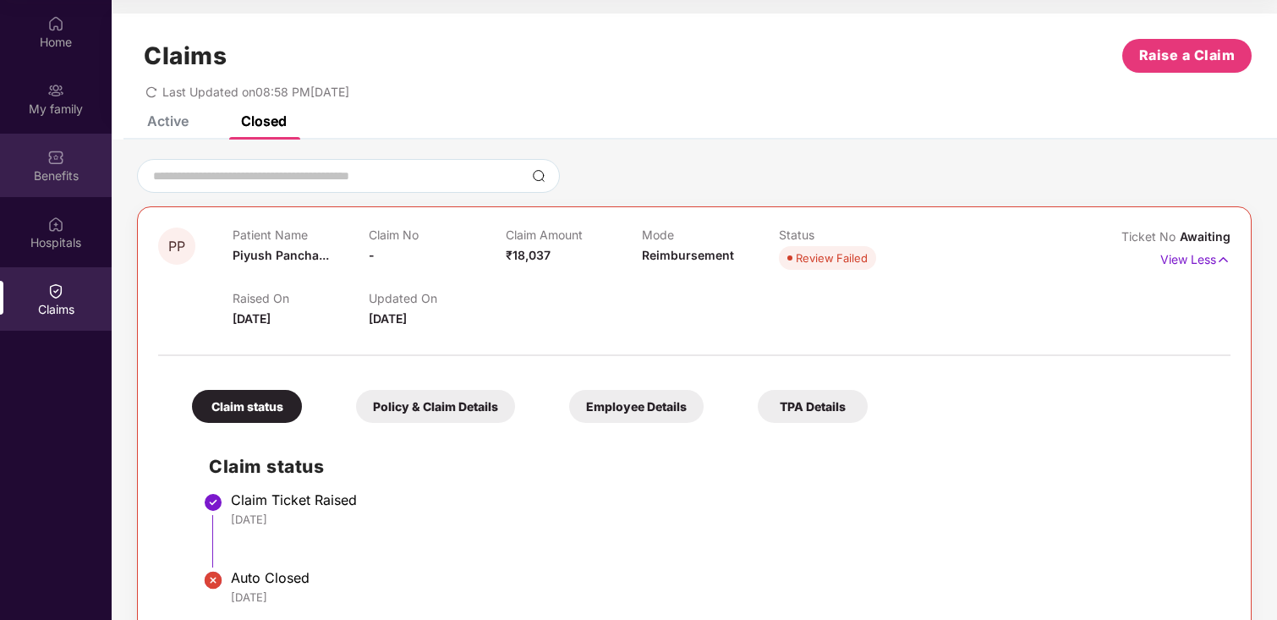
click at [65, 169] on div "Benefits" at bounding box center [56, 175] width 112 height 17
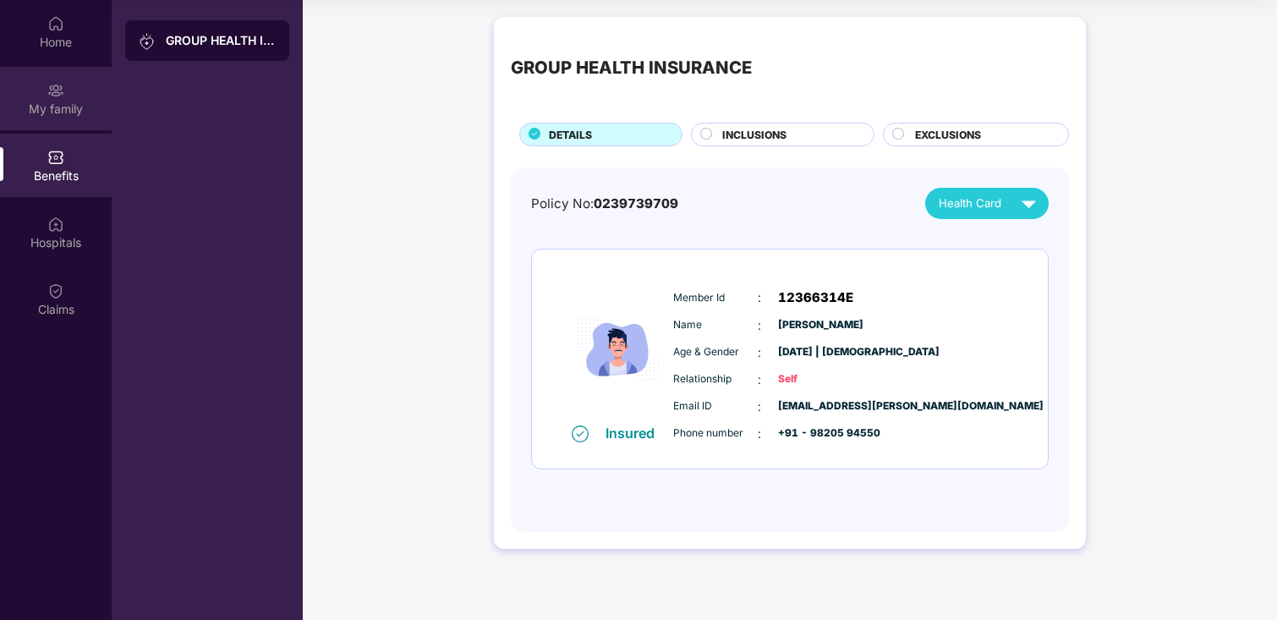
click at [58, 102] on div "My family" at bounding box center [56, 109] width 112 height 17
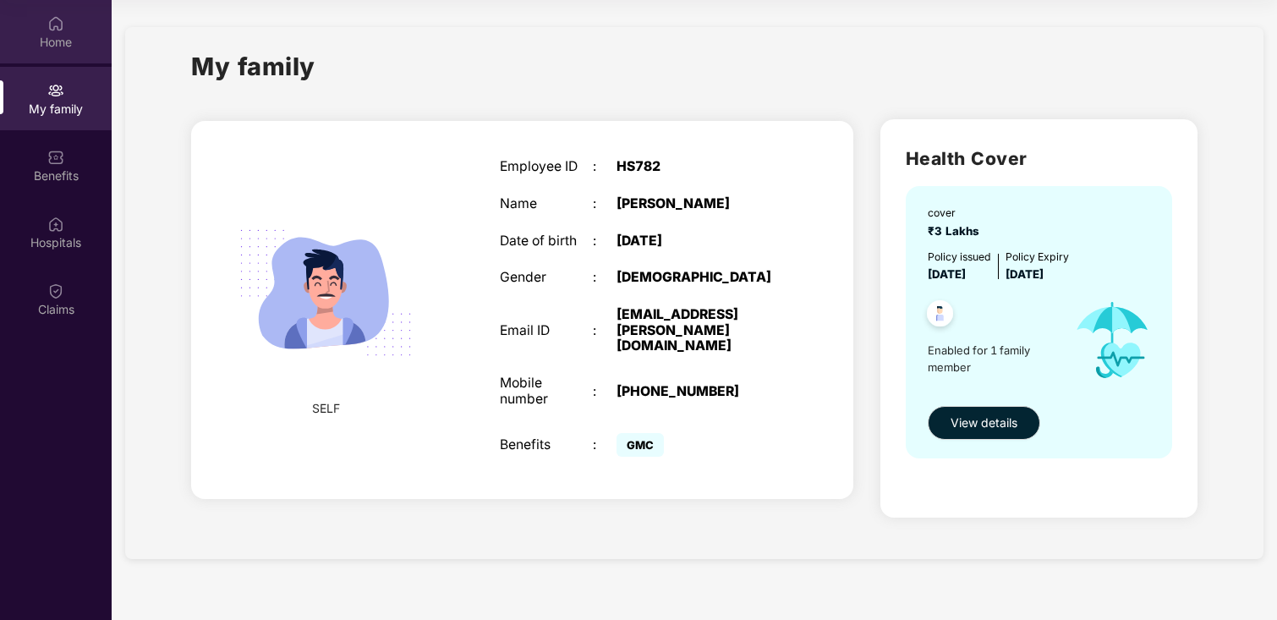
click at [60, 25] on img at bounding box center [55, 23] width 17 height 17
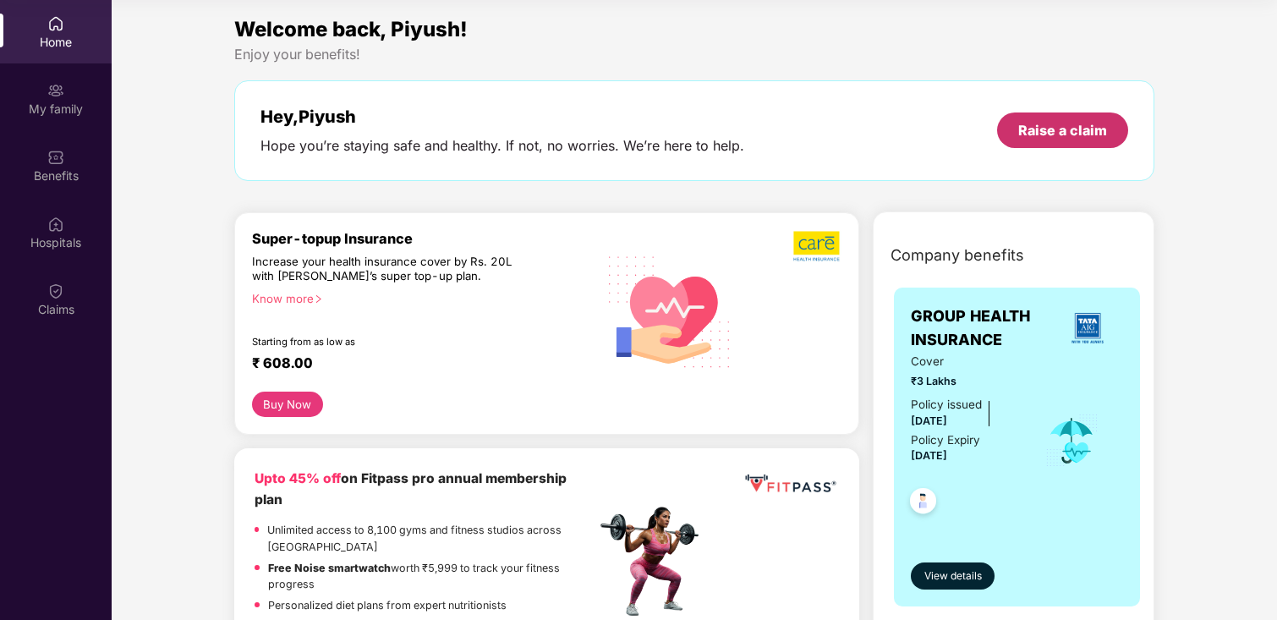
click at [1082, 130] on div "Raise a claim" at bounding box center [1062, 130] width 89 height 19
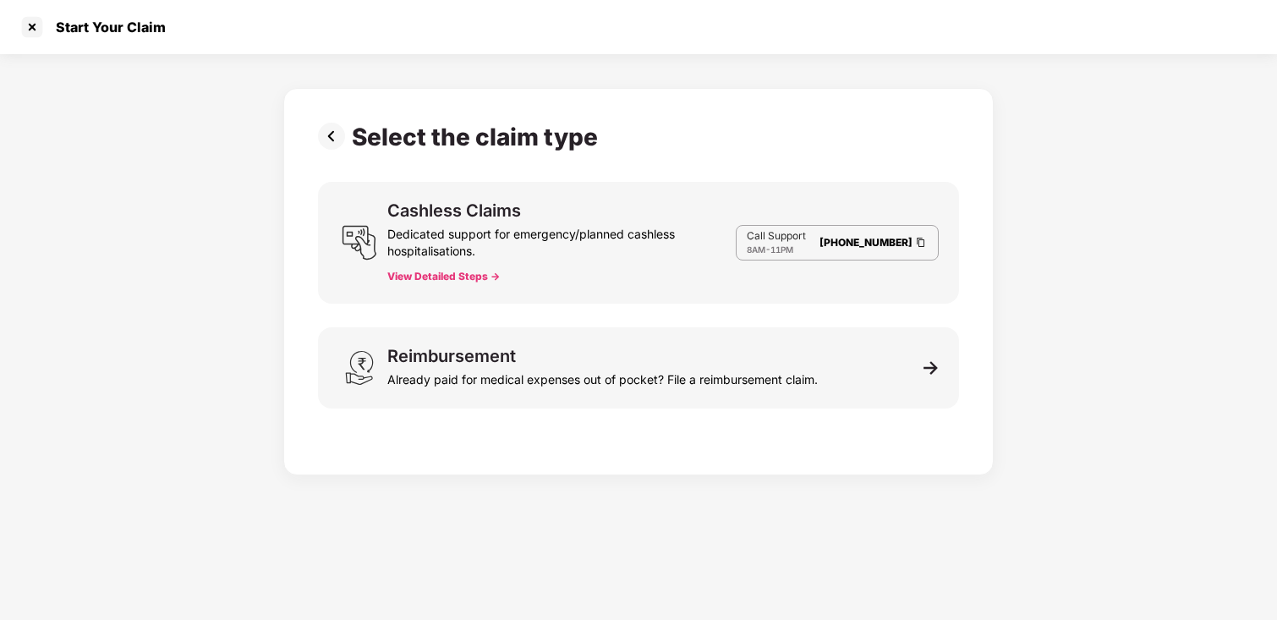
scroll to position [41, 0]
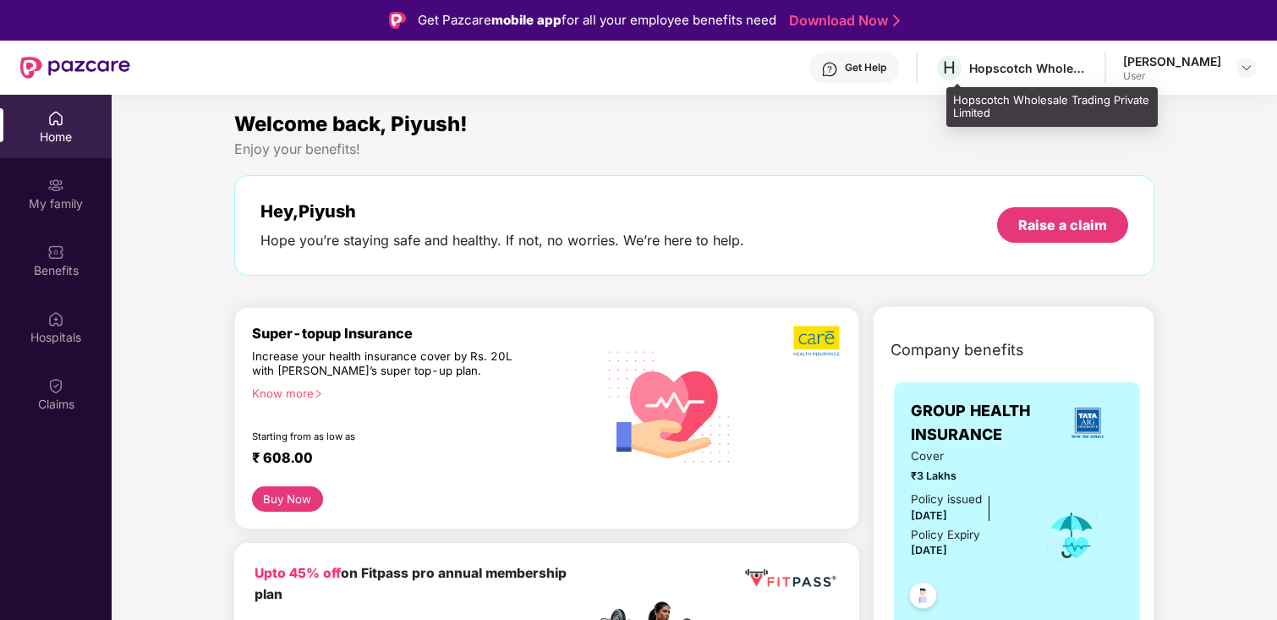
click at [1070, 65] on div "Hopscotch Wholesale Trading Private Limited" at bounding box center [1028, 68] width 118 height 16
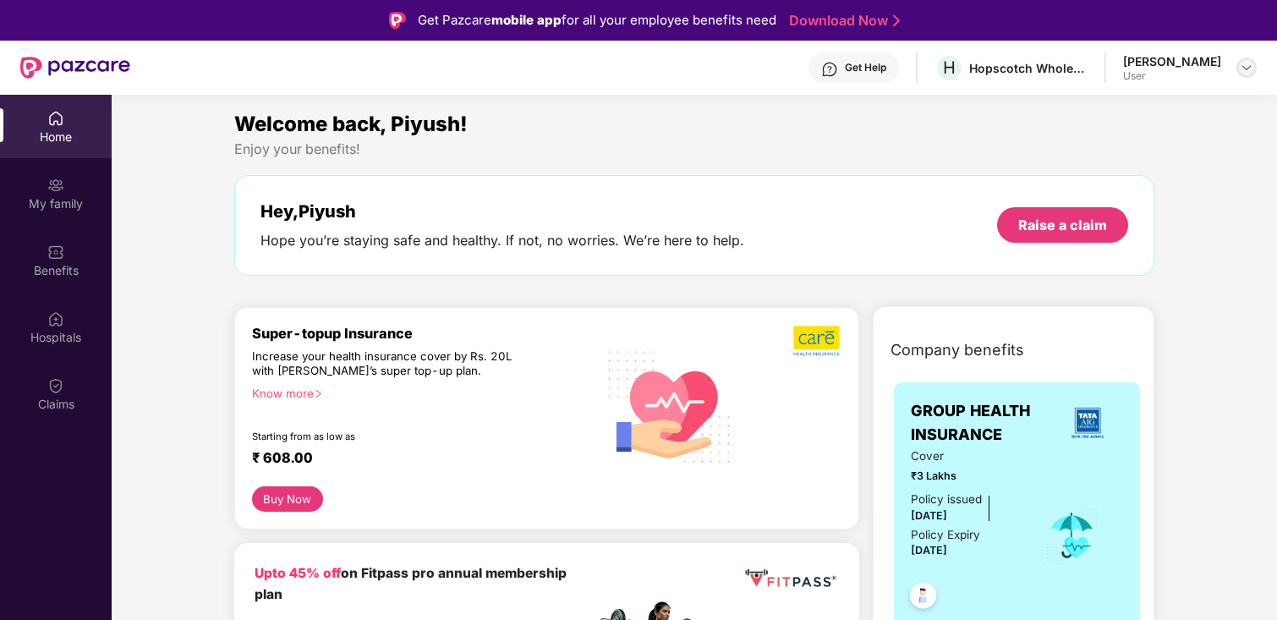
click at [1248, 70] on img at bounding box center [1247, 68] width 14 height 14
click at [1133, 154] on div "[PERSON_NAME]" at bounding box center [1153, 154] width 98 height 16
click at [1175, 61] on div "[PERSON_NAME]" at bounding box center [1172, 61] width 98 height 16
click at [1222, 62] on div "[PERSON_NAME] User" at bounding box center [1190, 68] width 134 height 30
click at [1251, 62] on img at bounding box center [1247, 68] width 14 height 14
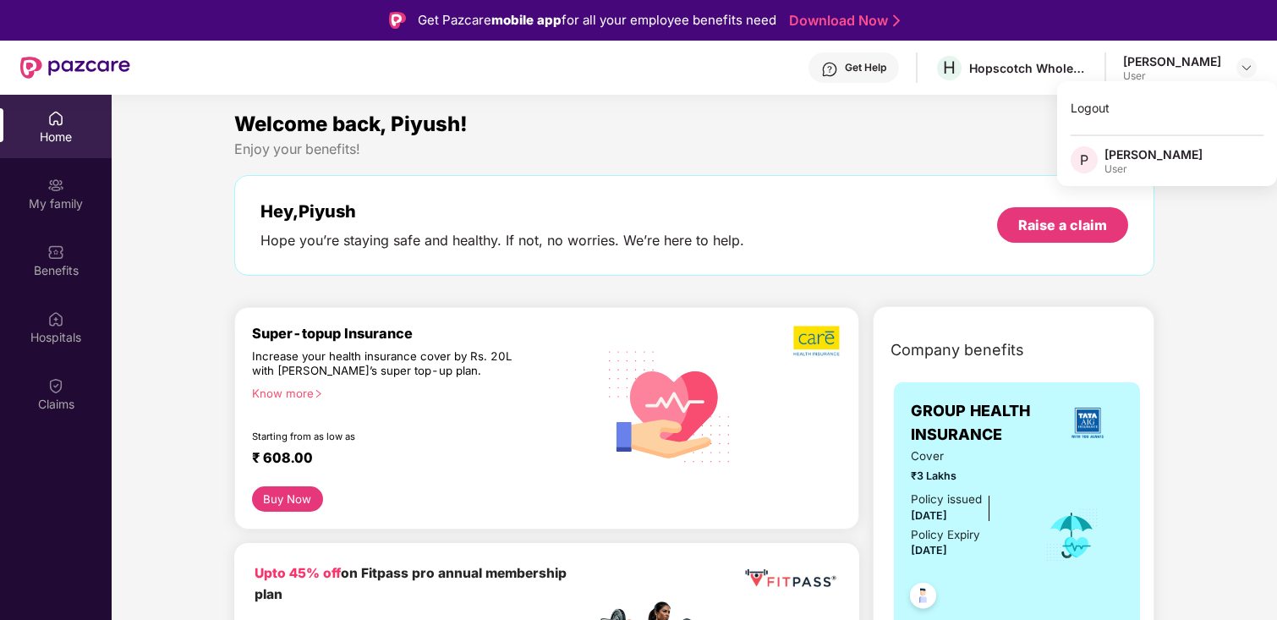
click at [698, 201] on div "Hey, Piyush" at bounding box center [502, 211] width 484 height 20
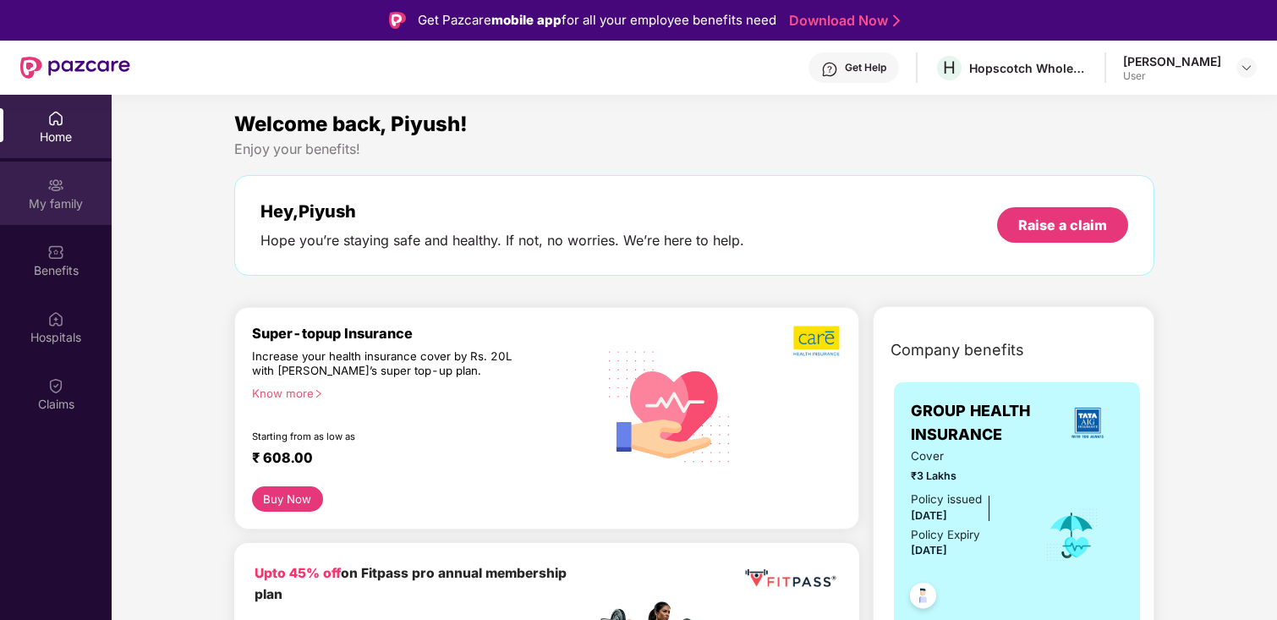
click at [60, 214] on div "My family" at bounding box center [56, 193] width 112 height 63
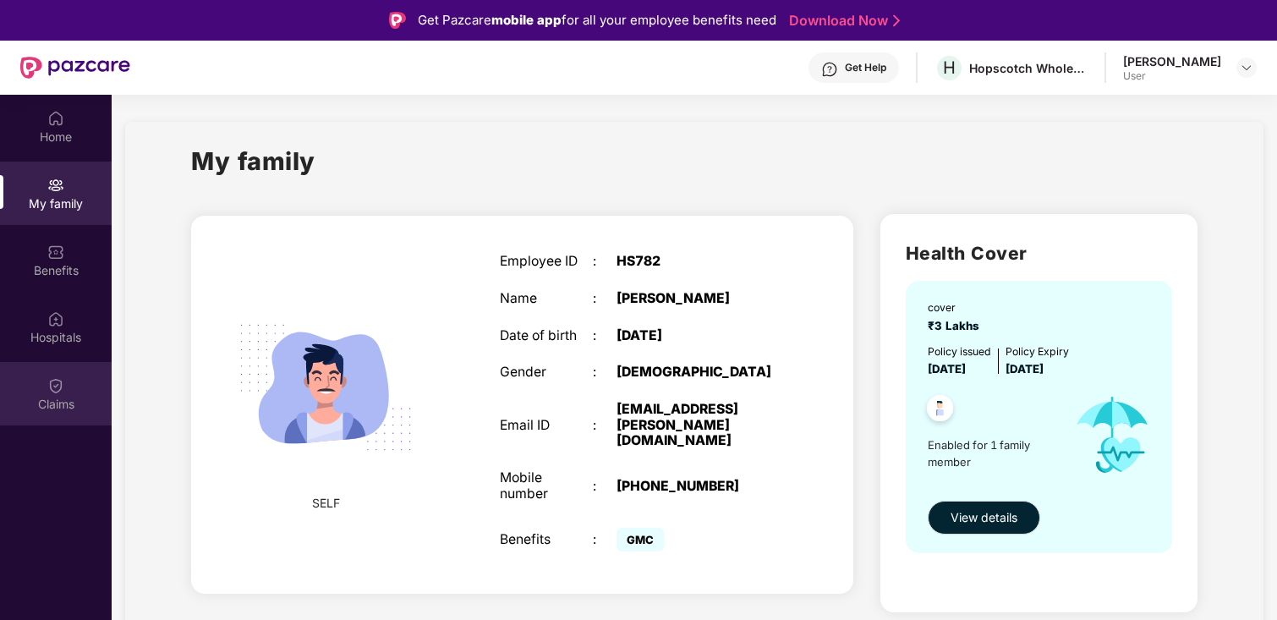
click at [58, 389] on img at bounding box center [55, 385] width 17 height 17
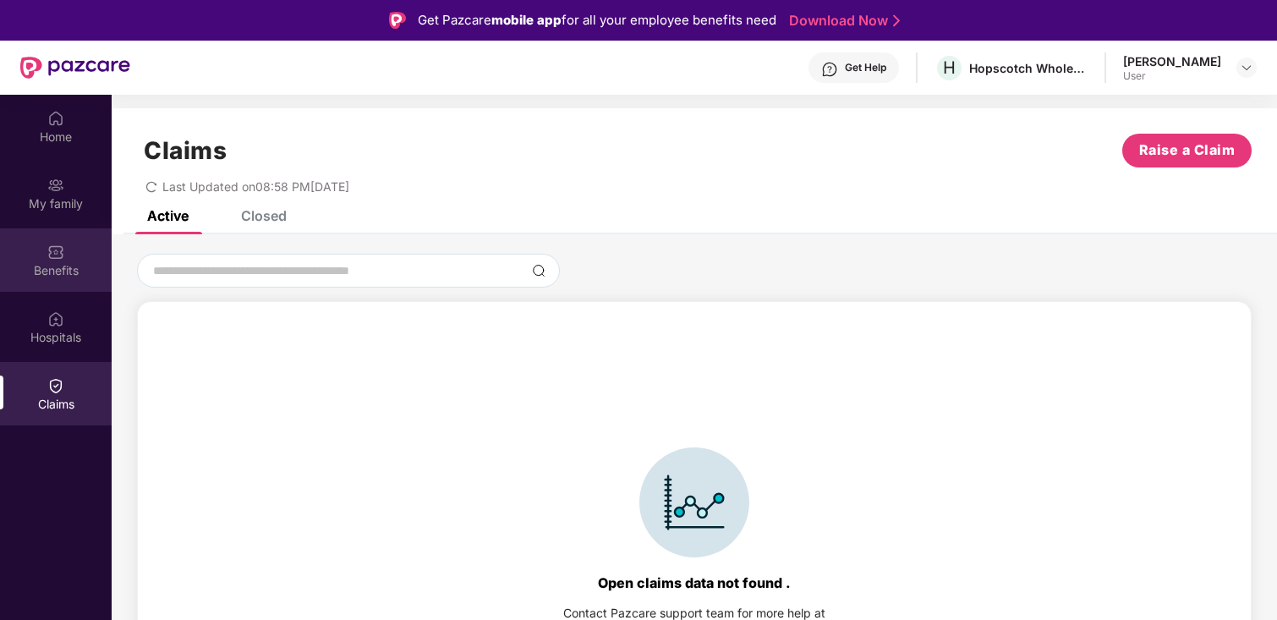
click at [52, 255] on img at bounding box center [55, 252] width 17 height 17
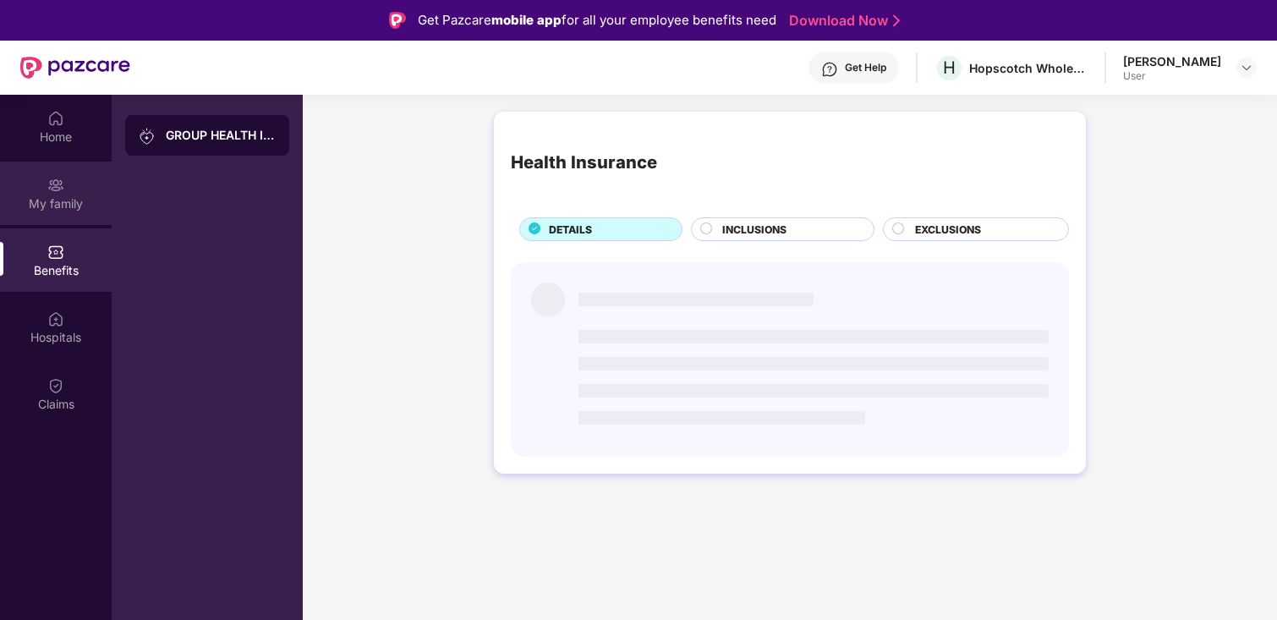
click at [59, 193] on img at bounding box center [55, 185] width 17 height 17
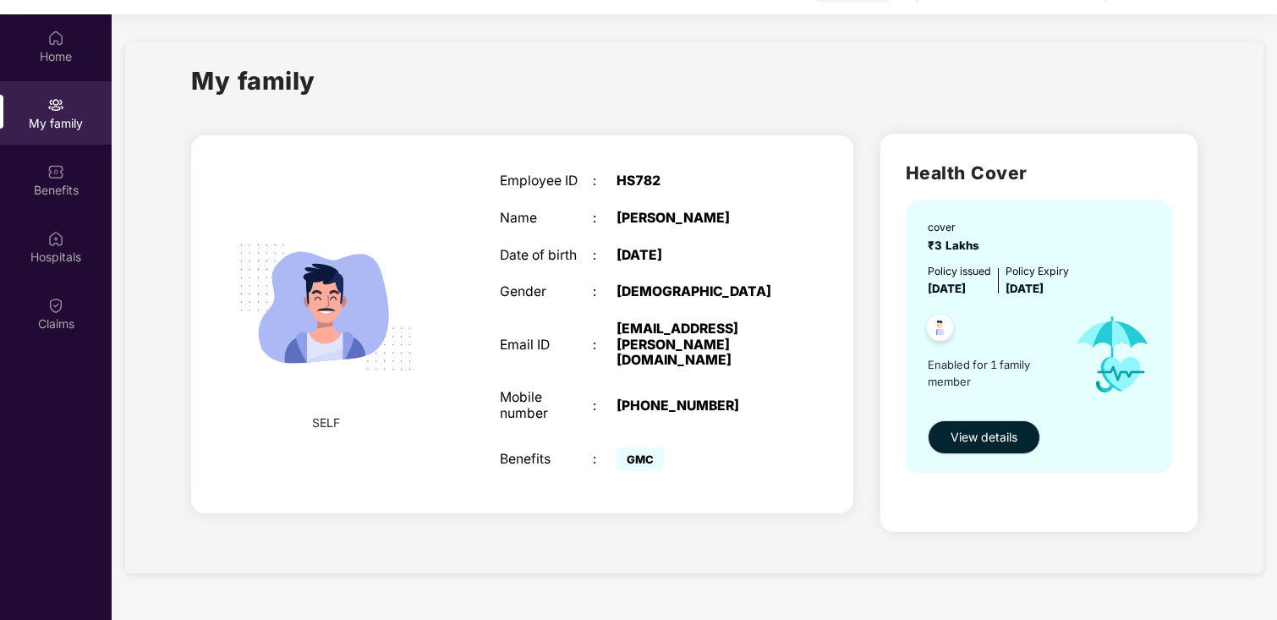
scroll to position [95, 0]
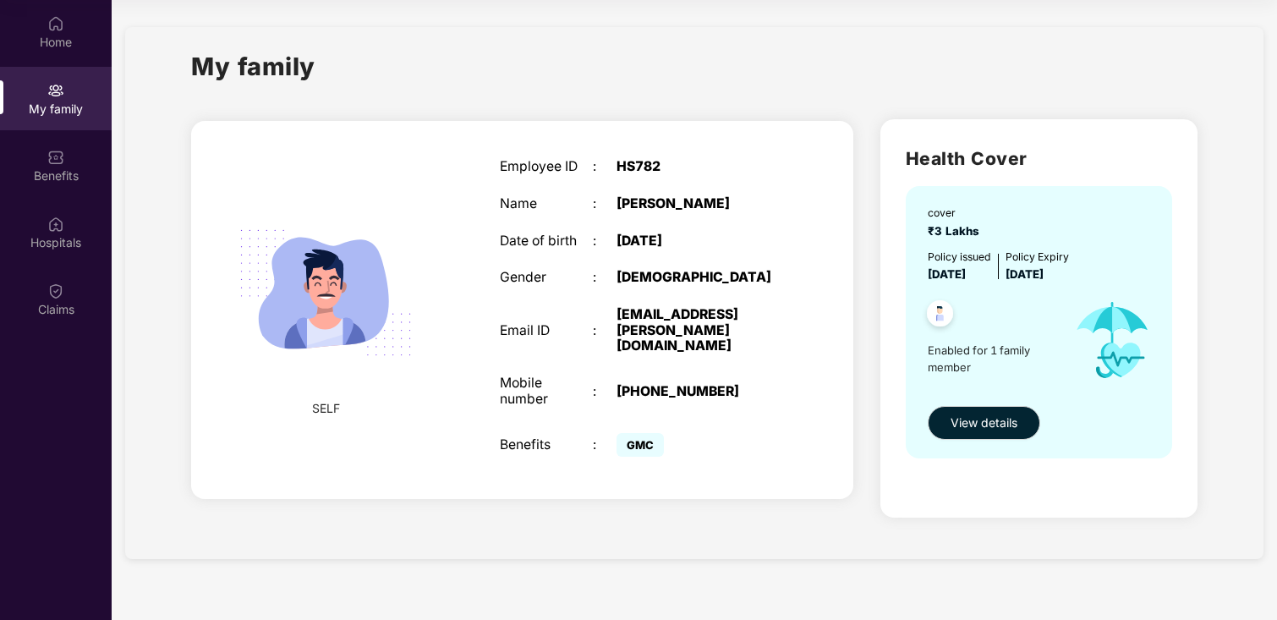
click at [132, 271] on div "My family SELF Employee ID : HS782 Name : [PERSON_NAME] Date of birth : [DEMOGR…" at bounding box center [694, 293] width 1138 height 532
click at [85, 275] on div "Claims" at bounding box center [56, 298] width 112 height 63
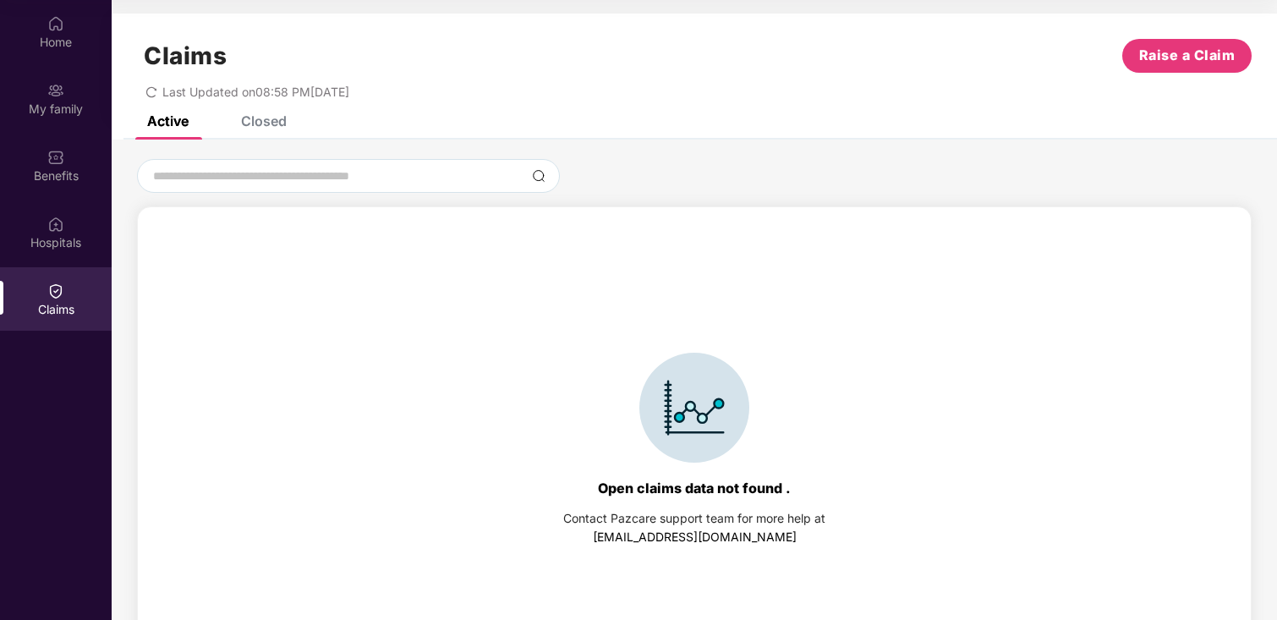
click at [271, 133] on div "Closed" at bounding box center [251, 120] width 71 height 37
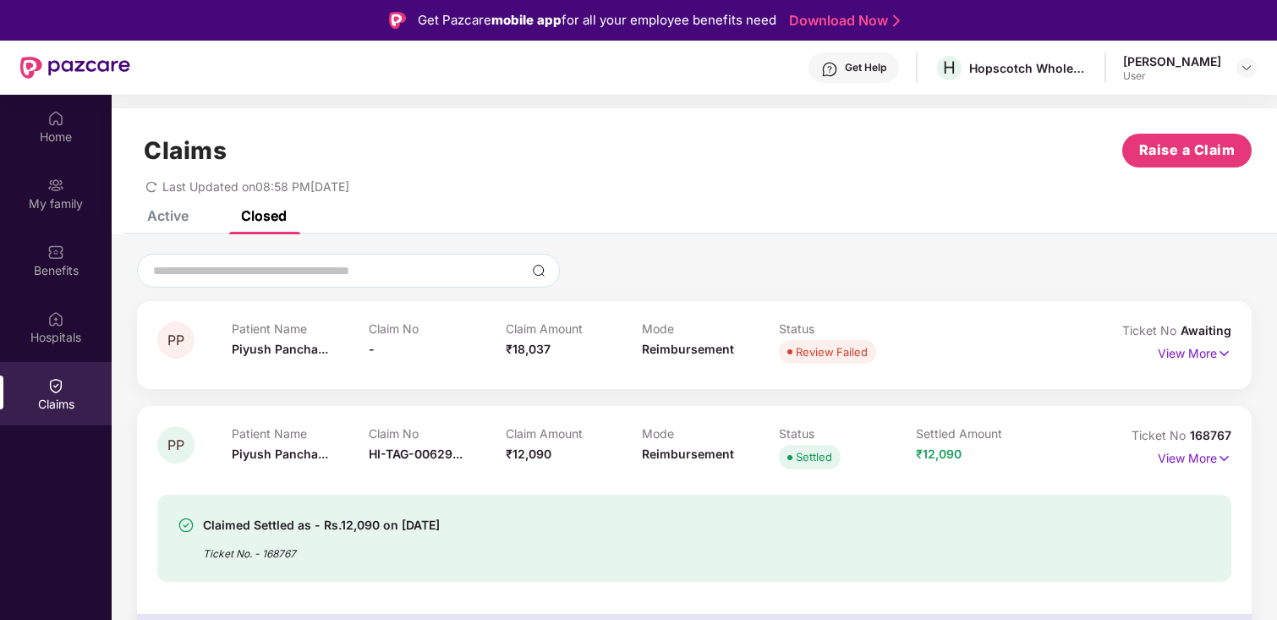
click at [1190, 364] on div "View More" at bounding box center [1195, 353] width 74 height 27
click at [1188, 350] on p "View More" at bounding box center [1195, 351] width 74 height 23
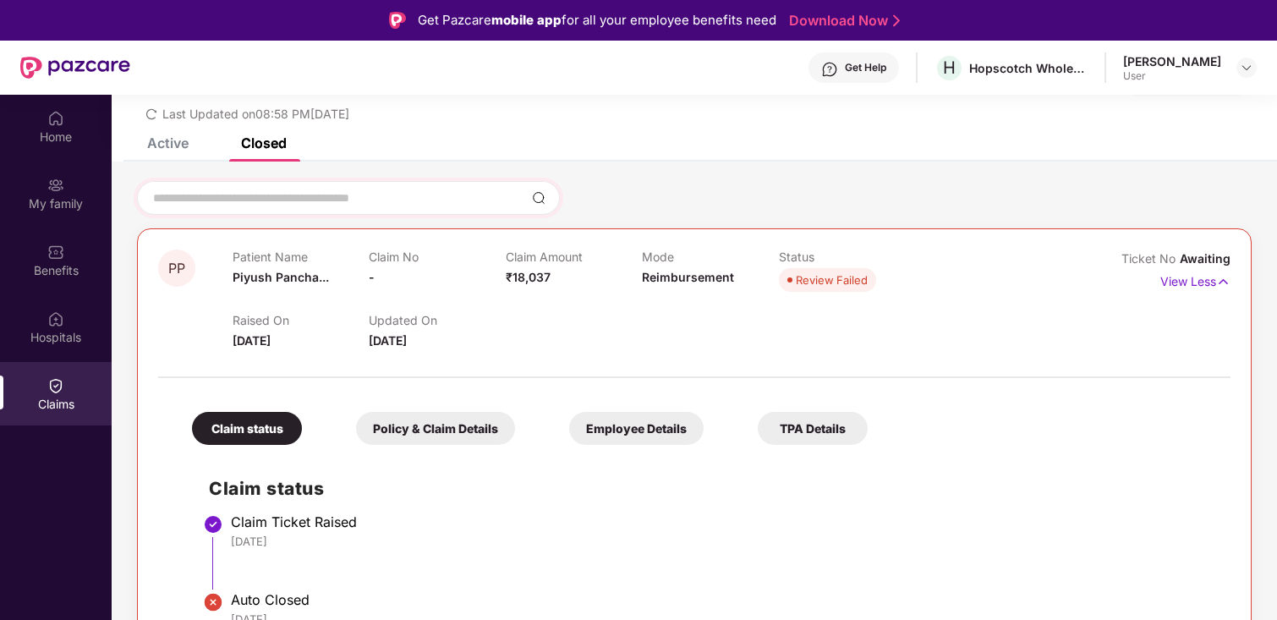
scroll to position [87, 0]
